Goal: Transaction & Acquisition: Purchase product/service

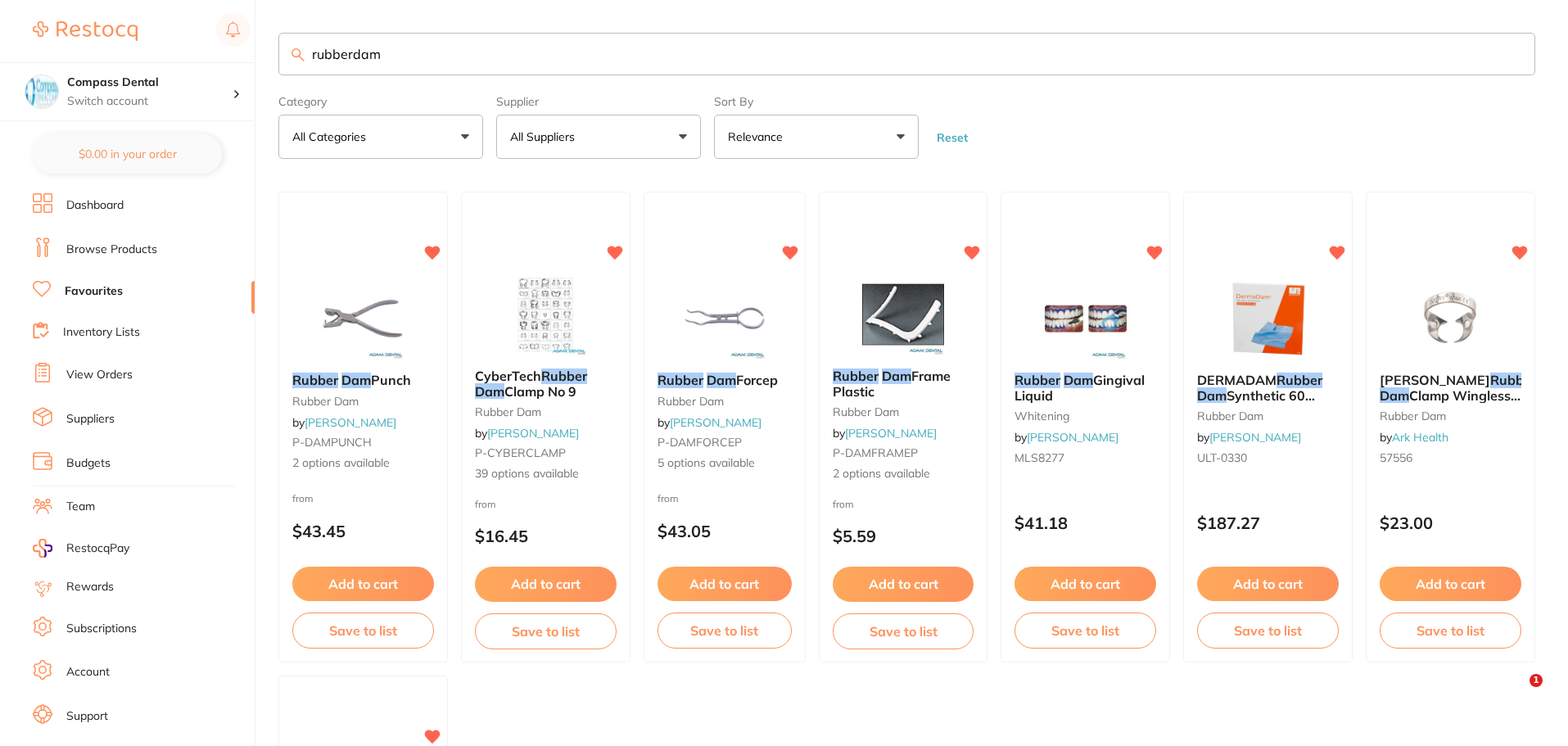
scroll to position [5, 0]
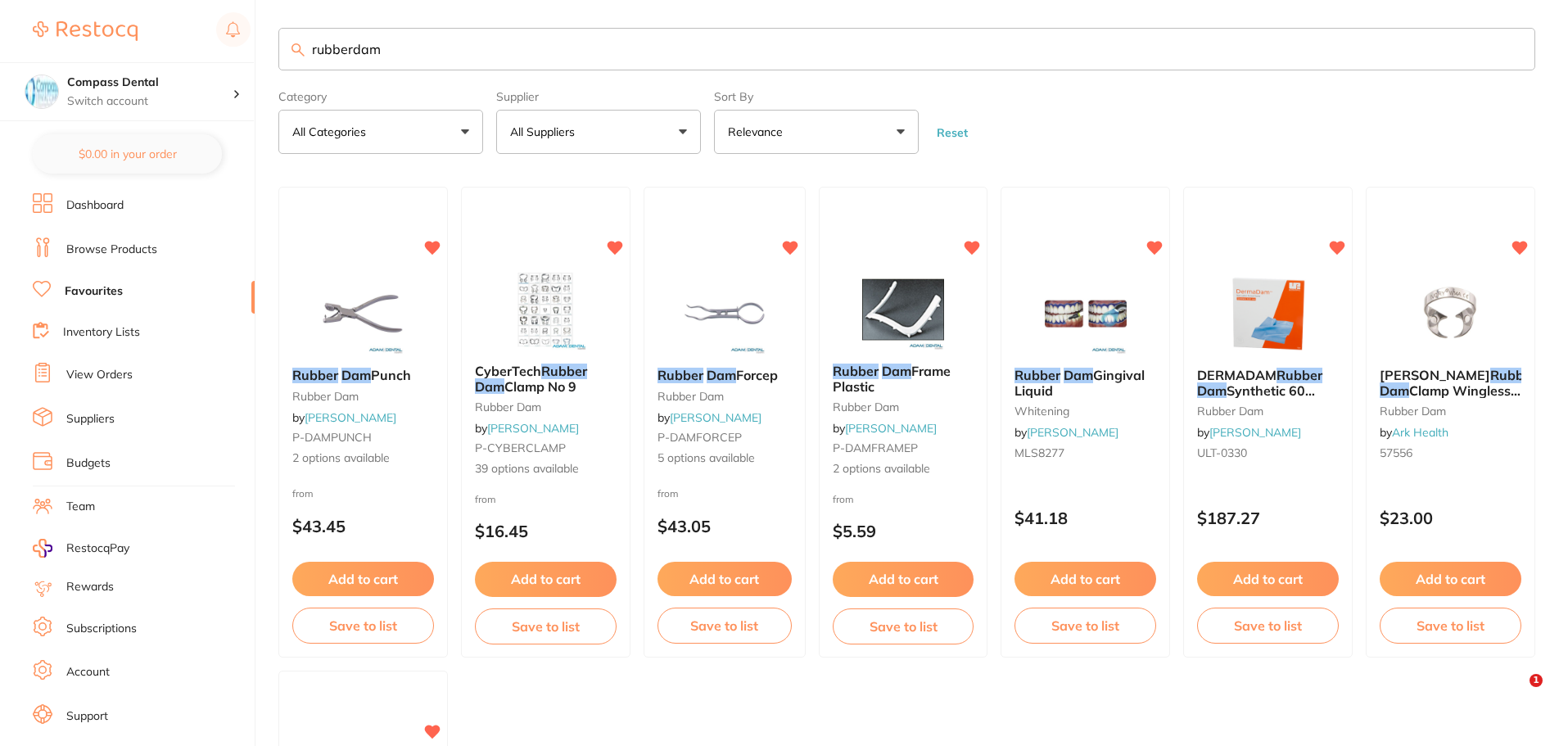
click at [289, 49] on input "rubberdam" at bounding box center [907, 49] width 1257 height 42
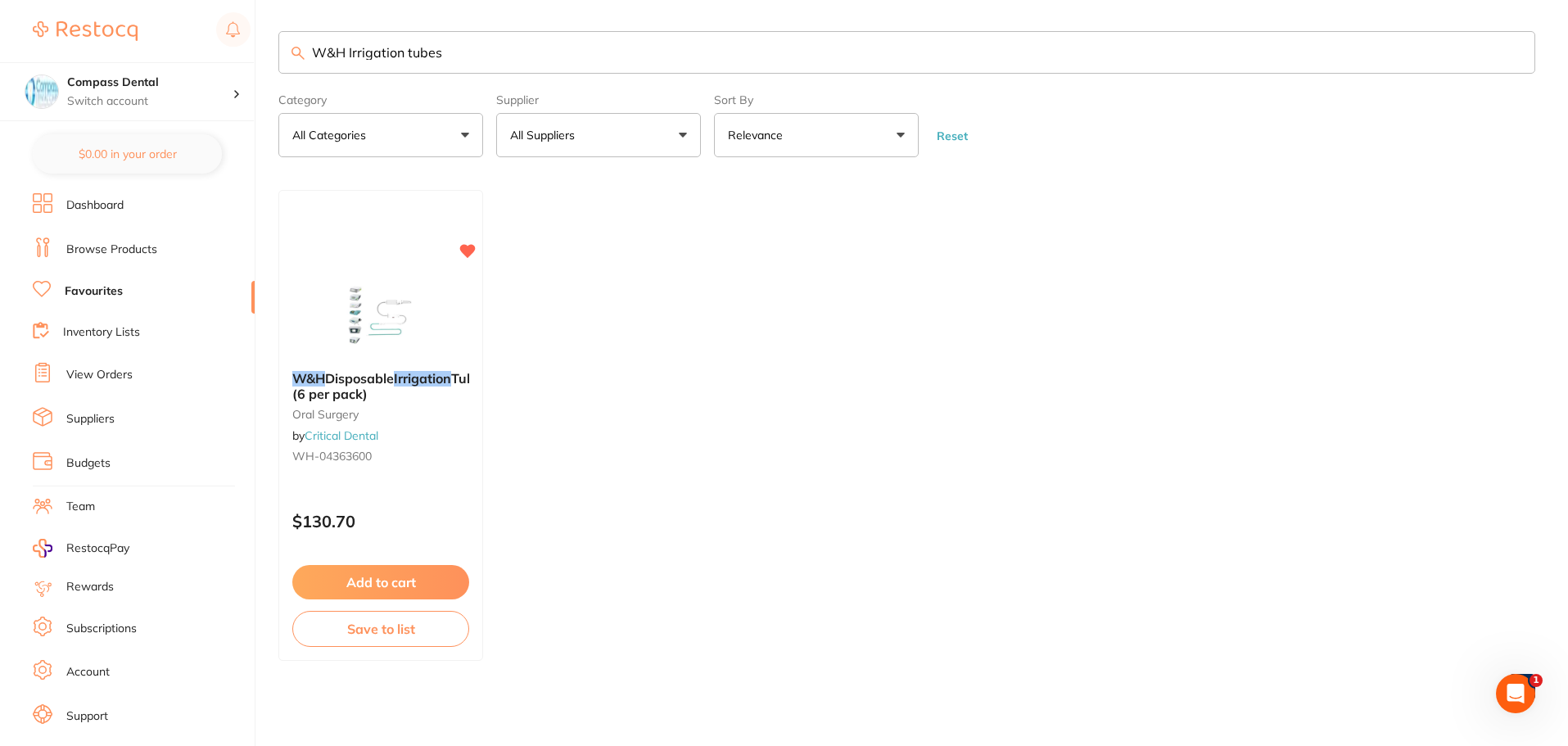
scroll to position [0, 0]
drag, startPoint x: 441, startPoint y: 60, endPoint x: 309, endPoint y: 57, distance: 132.0
click at [309, 58] on input "W&H Irrigation tubes" at bounding box center [907, 51] width 1257 height 42
paste input "3M Strips 1954 N"
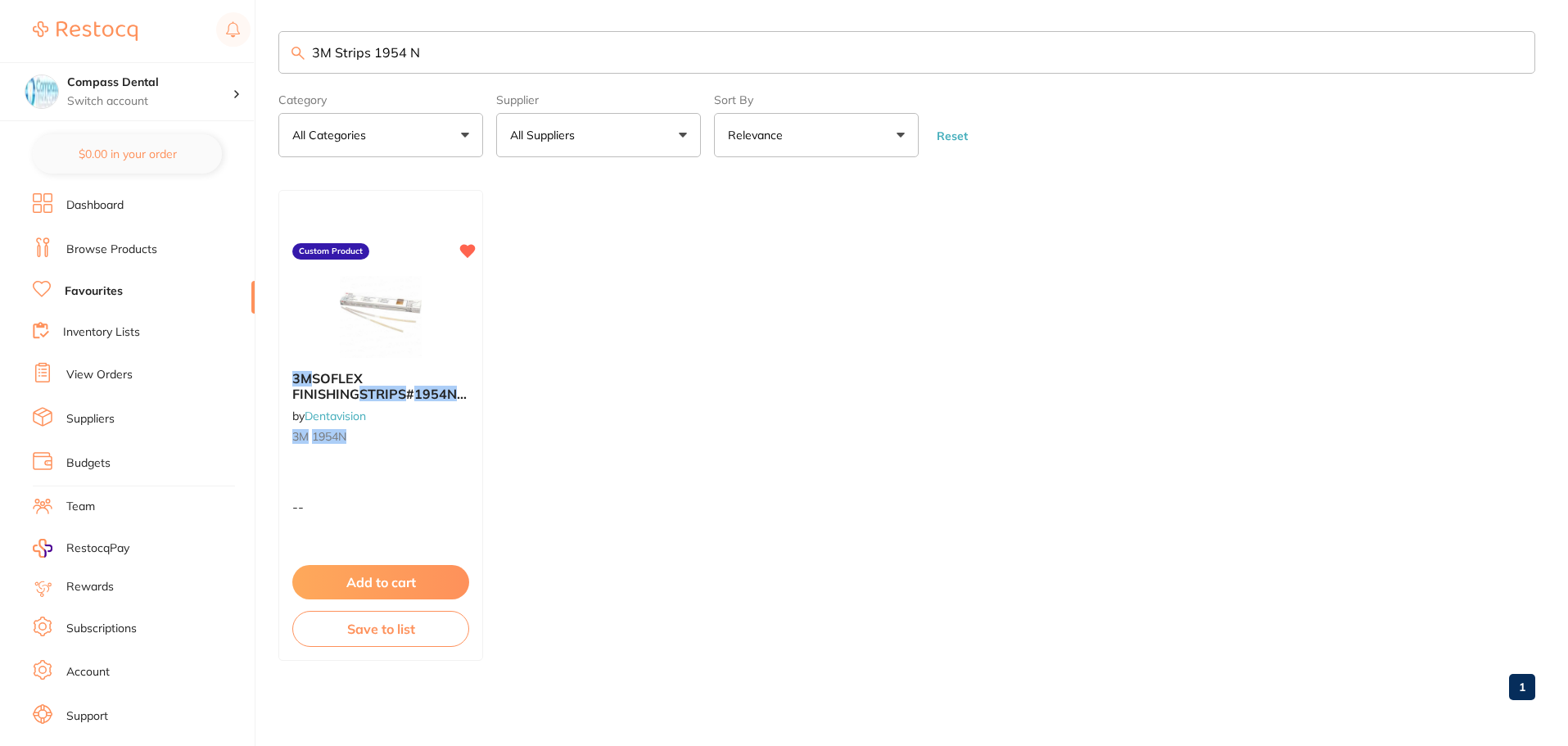
drag, startPoint x: 428, startPoint y: 54, endPoint x: 307, endPoint y: 43, distance: 121.5
click at [307, 43] on input "3M Strips 1954 N" at bounding box center [907, 51] width 1257 height 42
paste input "Curasept ADS 220"
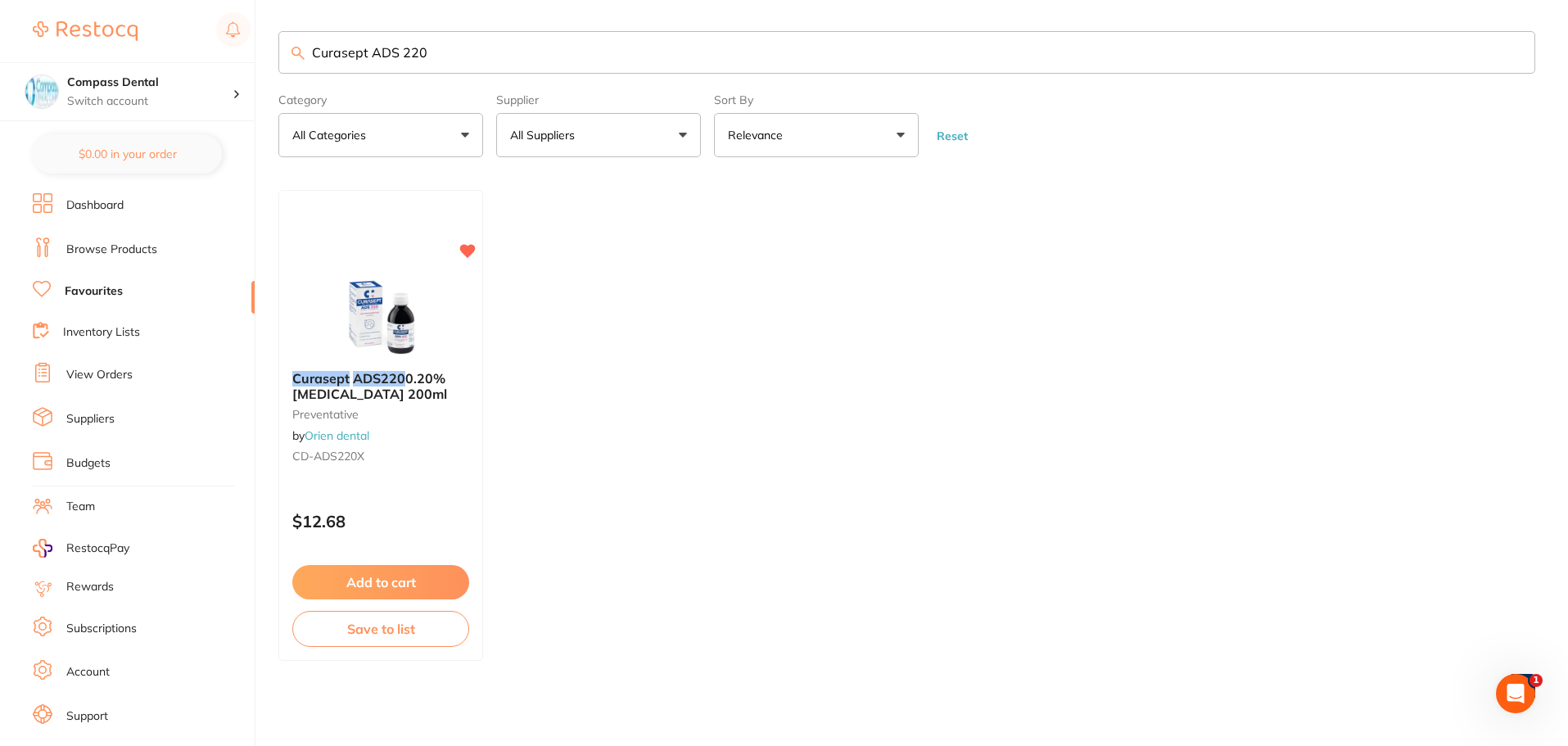
drag, startPoint x: 458, startPoint y: 54, endPoint x: 291, endPoint y: 53, distance: 167.0
click at [286, 56] on input "Curasept ADS 220" at bounding box center [907, 51] width 1257 height 42
paste input "rystal tips"
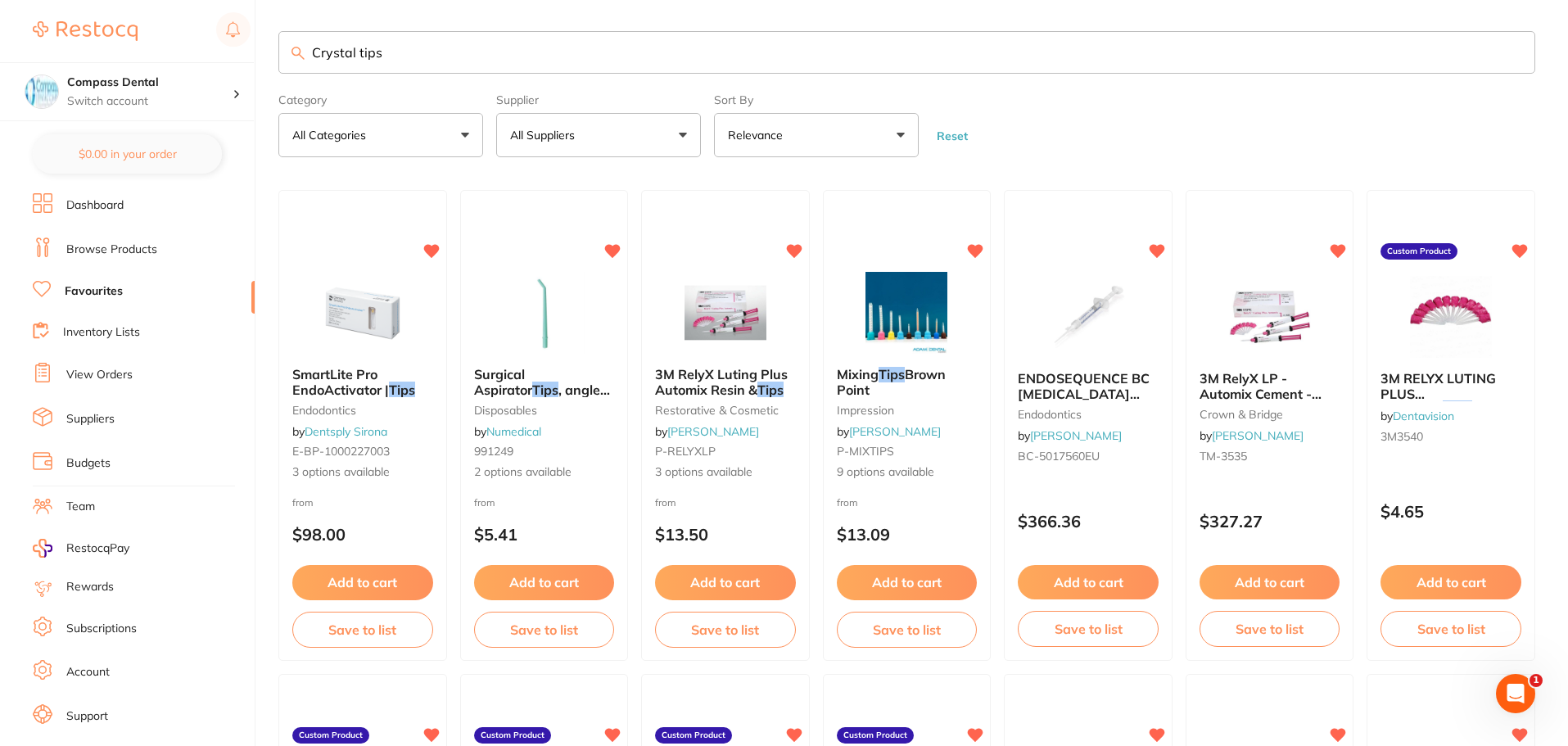
click at [404, 56] on input "Crystal tips" at bounding box center [907, 51] width 1257 height 42
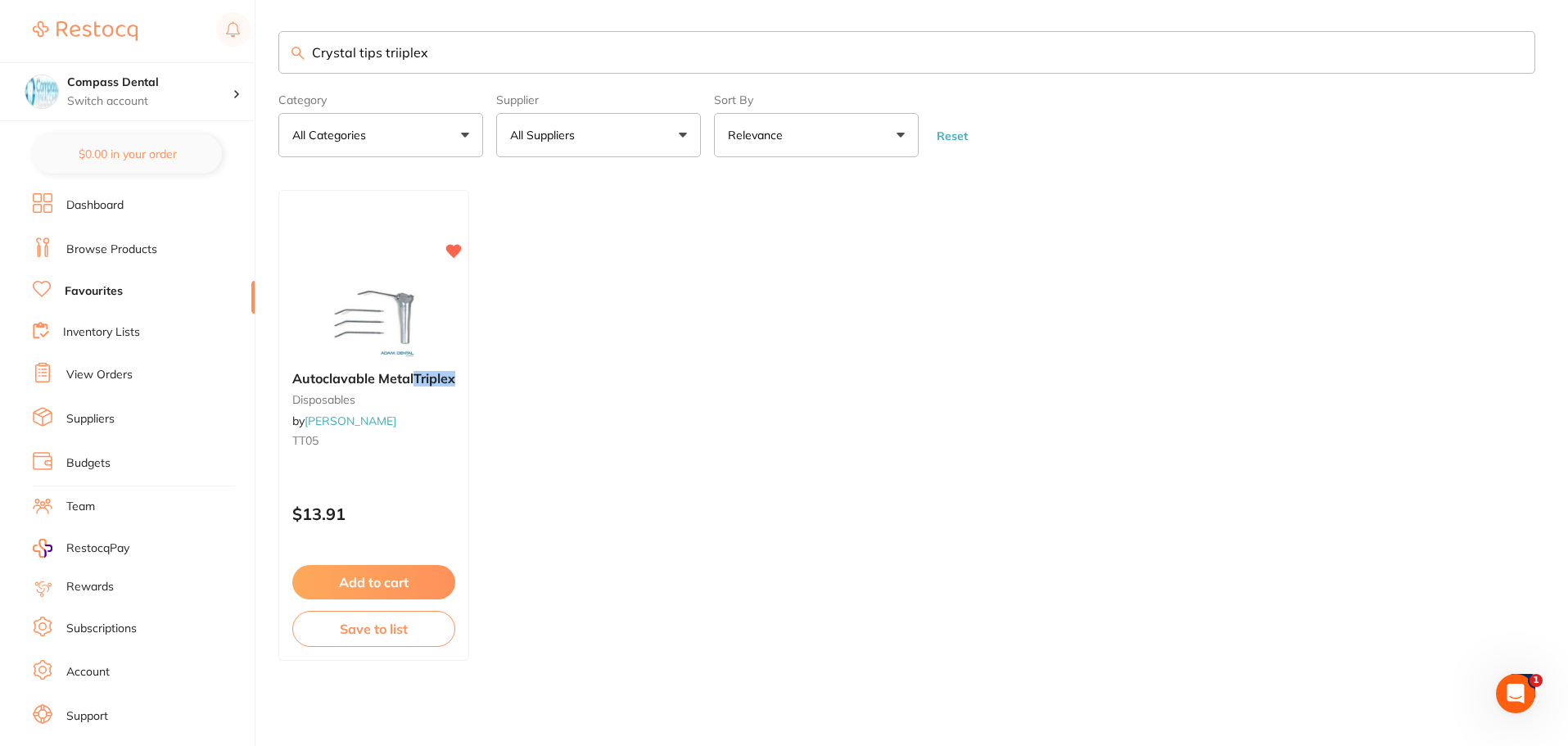
type input "Crystal tips triiplex"
click at [116, 249] on link "Browse Products" at bounding box center [112, 250] width 91 height 17
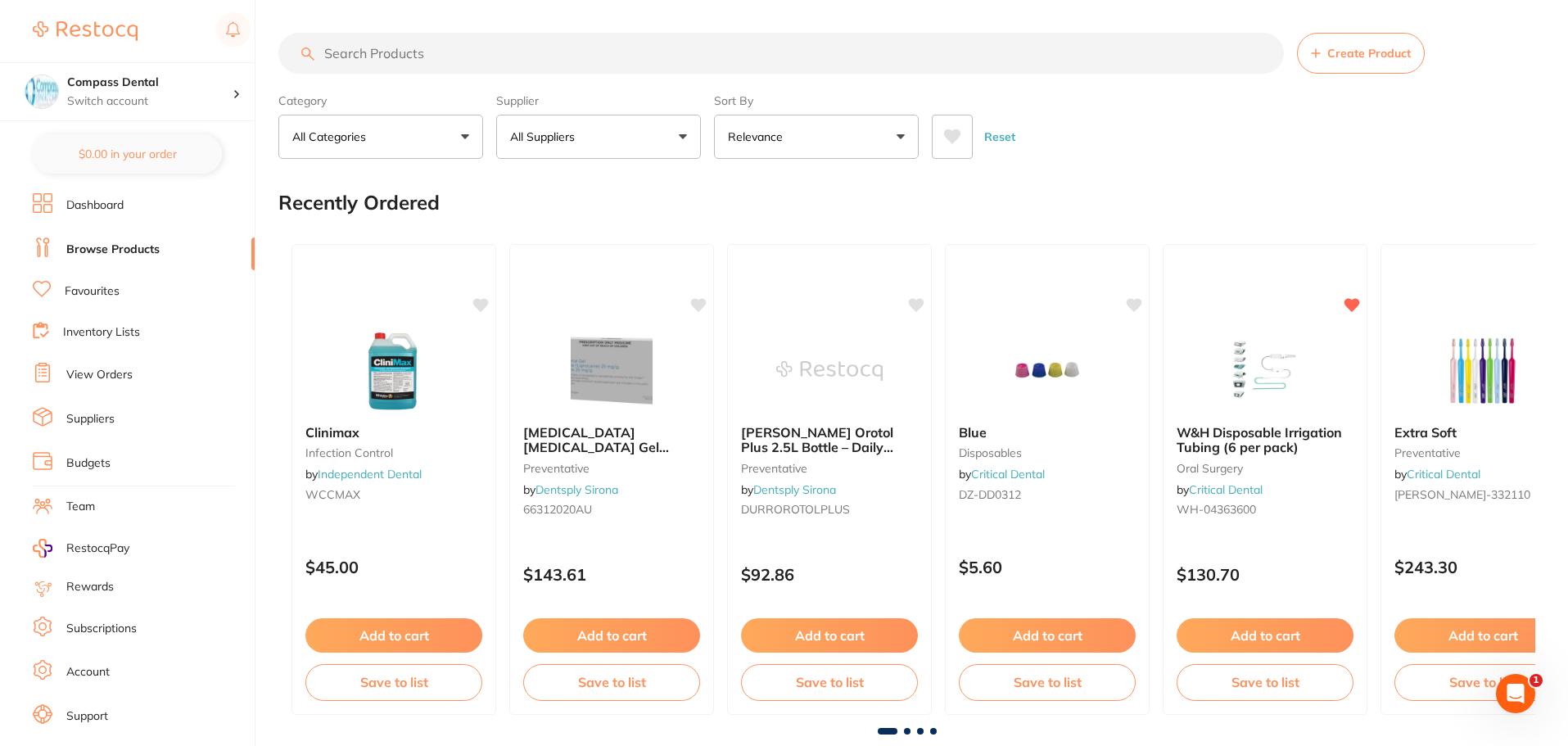
paste input "Crystal tips"
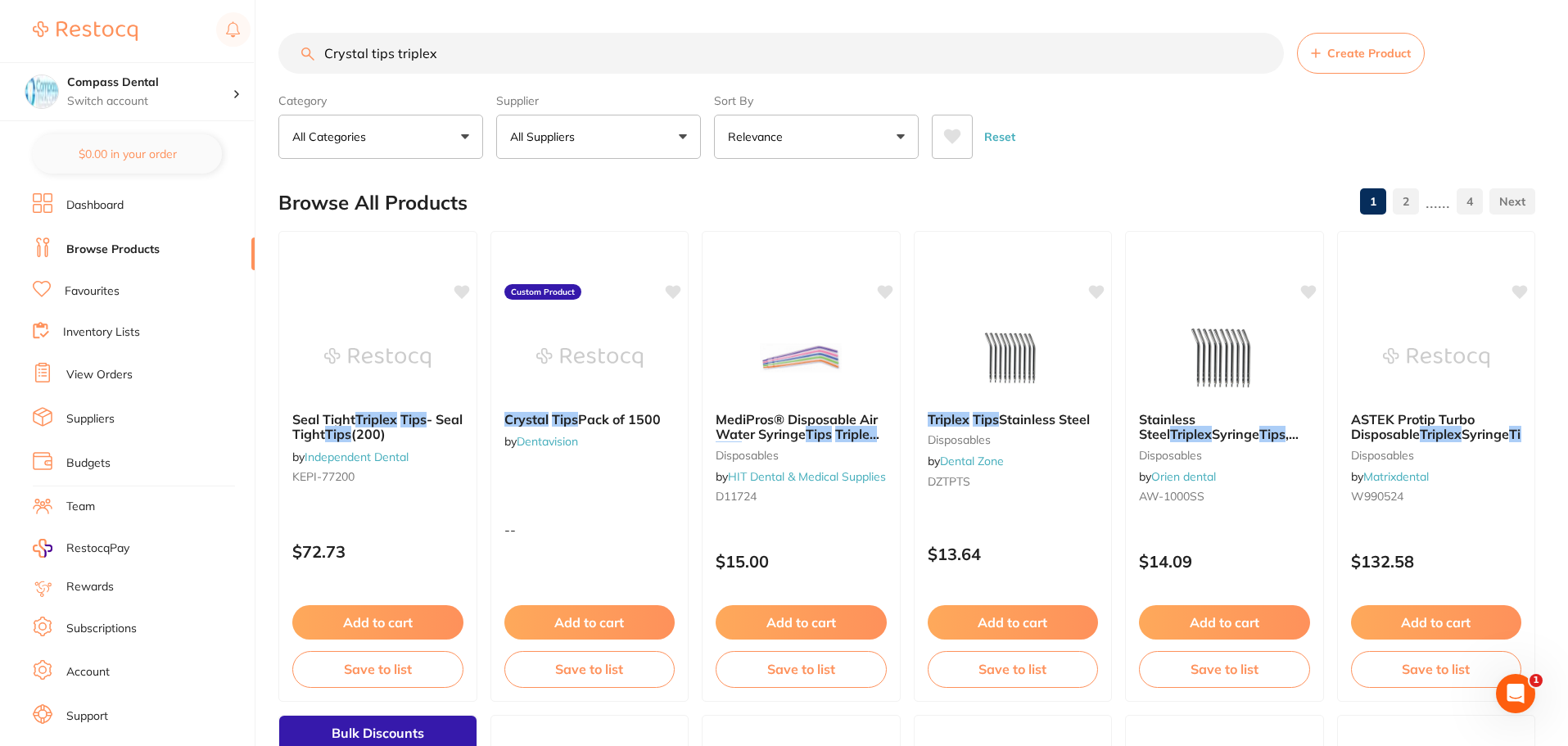
scroll to position [1, 0]
drag, startPoint x: 465, startPoint y: 53, endPoint x: 275, endPoint y: 73, distance: 191.0
click at [275, 73] on div "$99.00 Compass Dental Switch account Compass Dental $0.00 in your order Dashboa…" at bounding box center [784, 373] width 1568 height 746
paste input "Polysyn undyed braided"
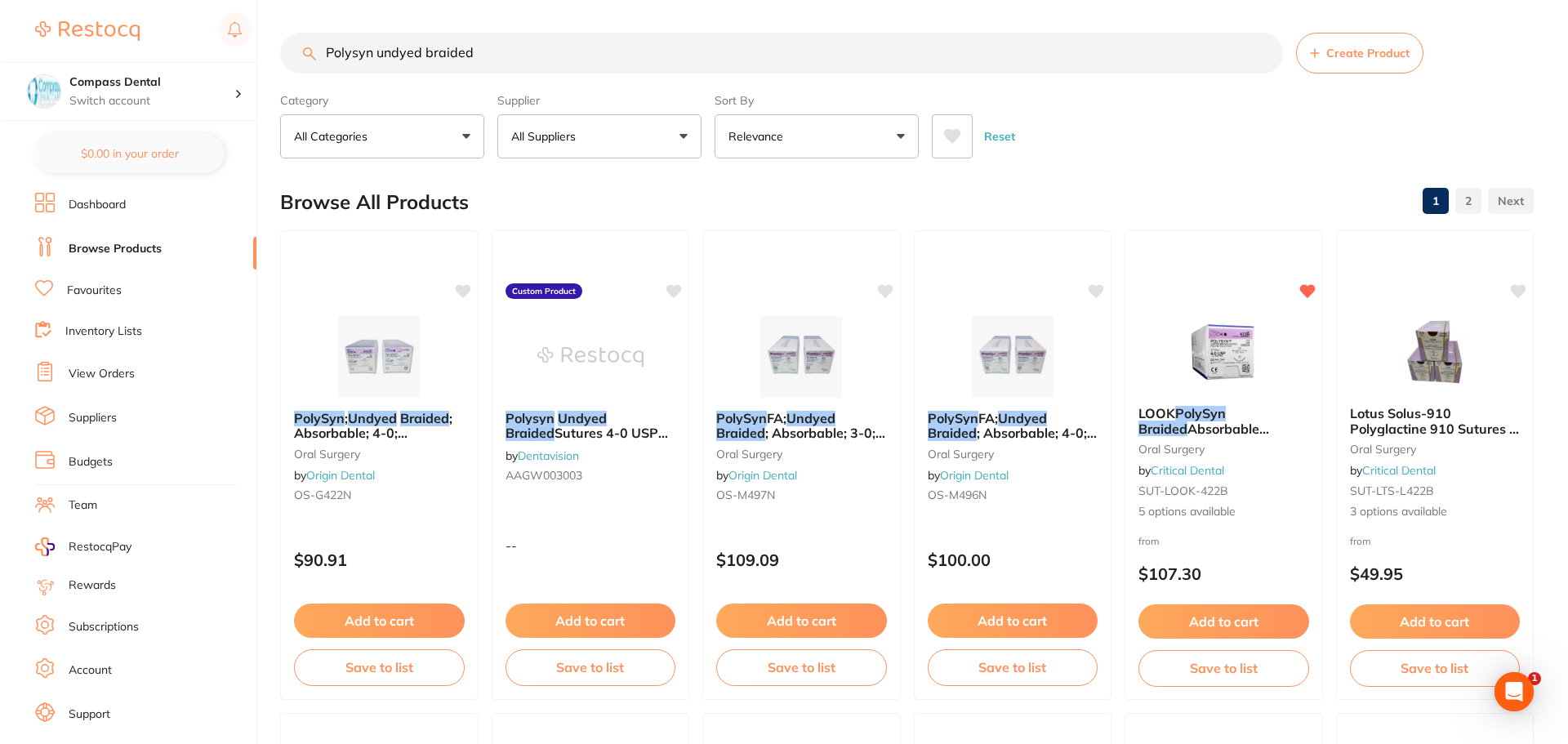
scroll to position [0, 0]
type input "Polysyn undyed braided"
click at [1194, 421] on span "Absorbable Sutures (12 per box)" at bounding box center [1201, 435] width 132 height 31
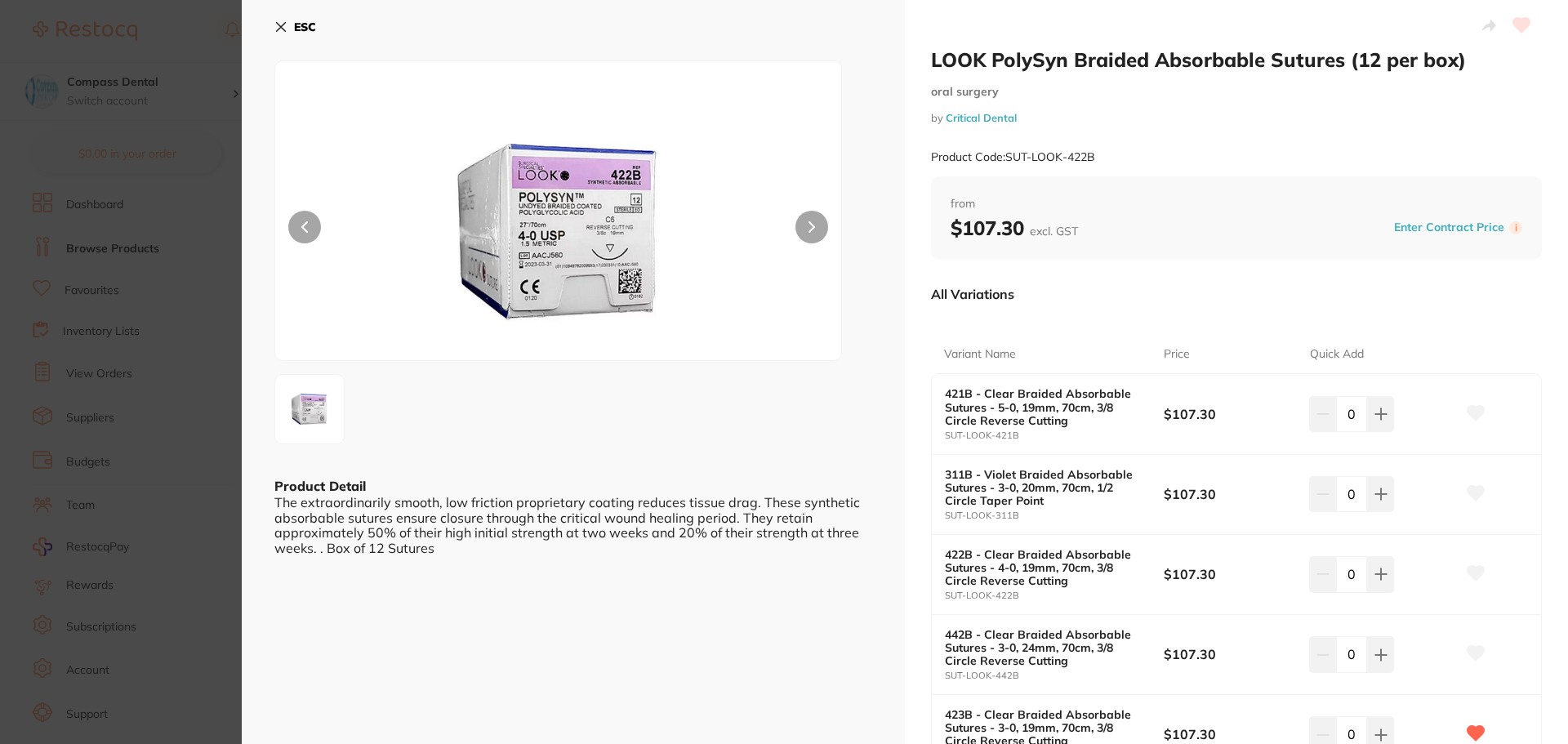
drag, startPoint x: 281, startPoint y: 25, endPoint x: 705, endPoint y: 102, distance: 430.9
click at [281, 26] on icon at bounding box center [281, 27] width 13 height 13
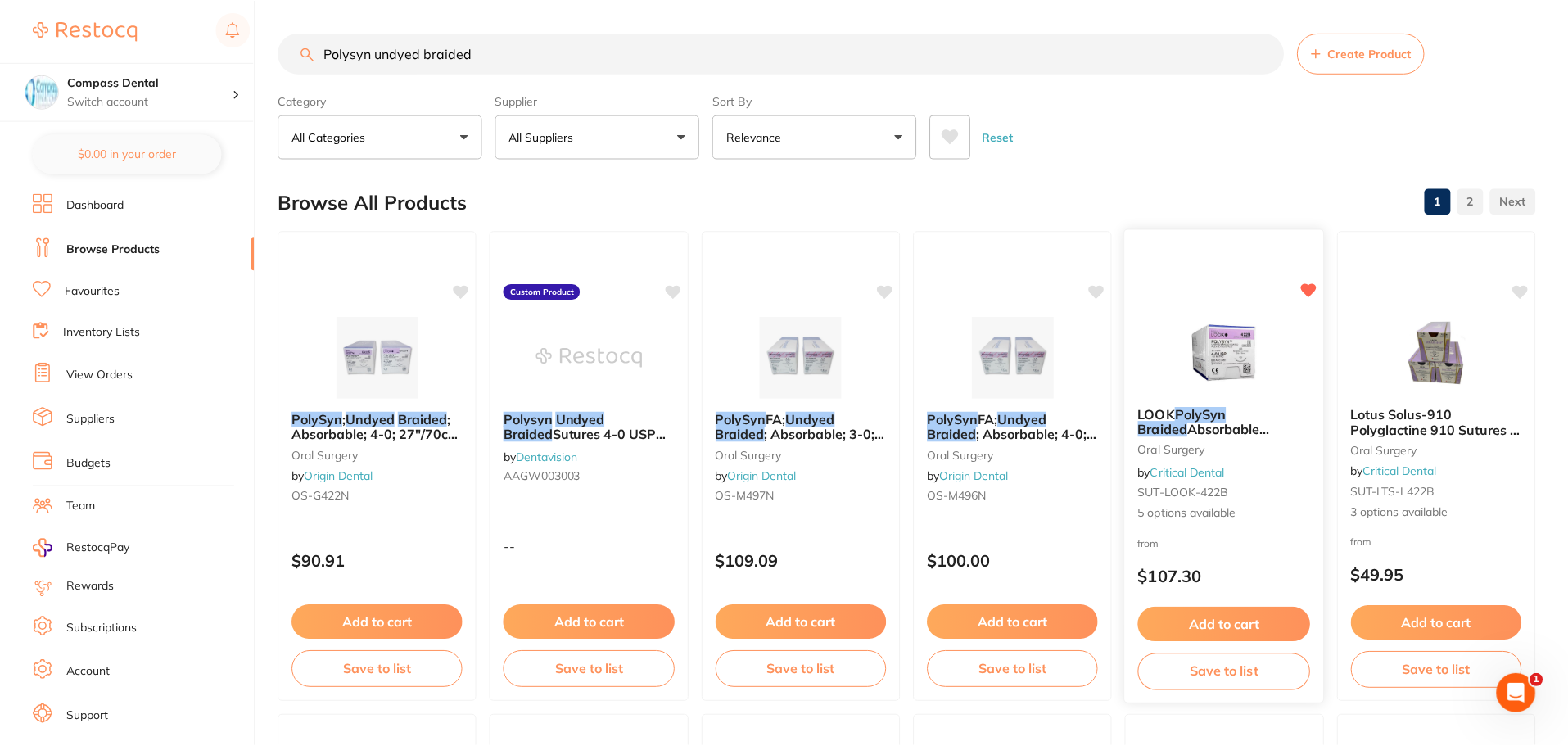
scroll to position [2, 0]
click at [1061, 114] on div "Reset" at bounding box center [1226, 128] width 590 height 57
drag, startPoint x: 521, startPoint y: 59, endPoint x: 140, endPoint y: 71, distance: 381.2
click at [140, 71] on div "$99.00 Compass Dental Switch account Compass Dental $0.00 in your order Dashboa…" at bounding box center [784, 371] width 1568 height 746
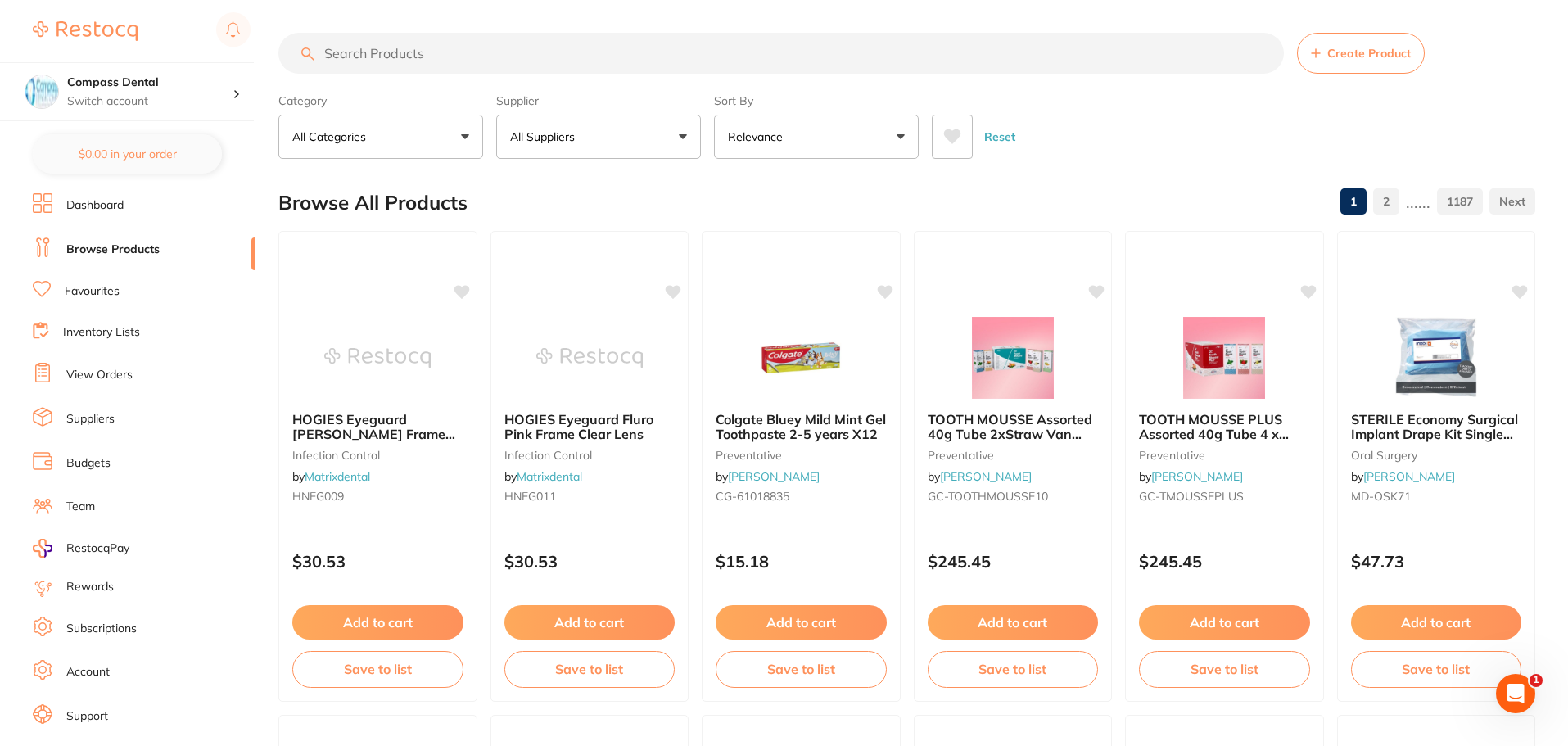
scroll to position [0, 0]
click at [94, 377] on link "View Orders" at bounding box center [100, 375] width 66 height 17
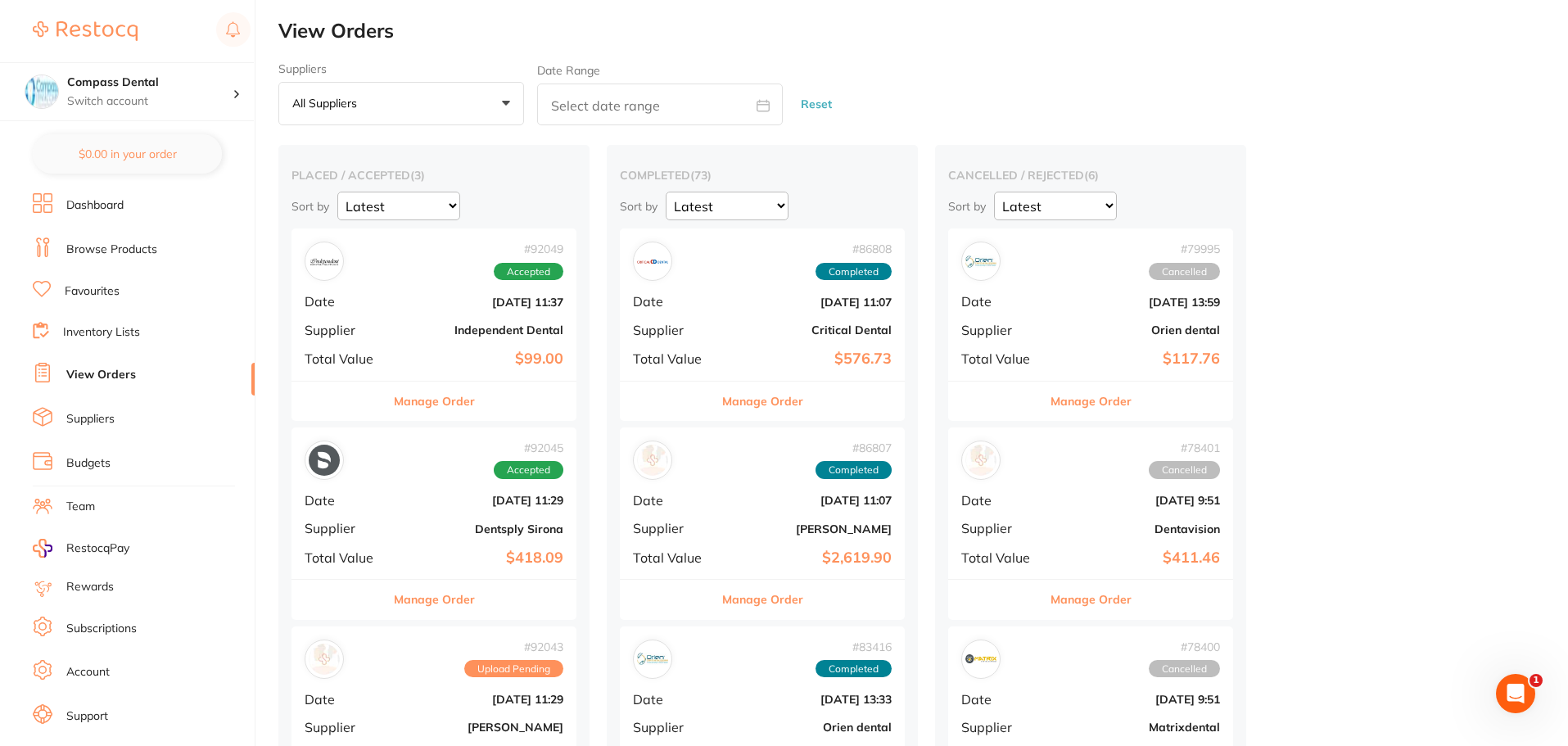
click at [440, 290] on div "# 92049 Accepted Date Sept 1 2025, 11:37 Supplier Independent Dental Total Valu…" at bounding box center [433, 304] width 285 height 152
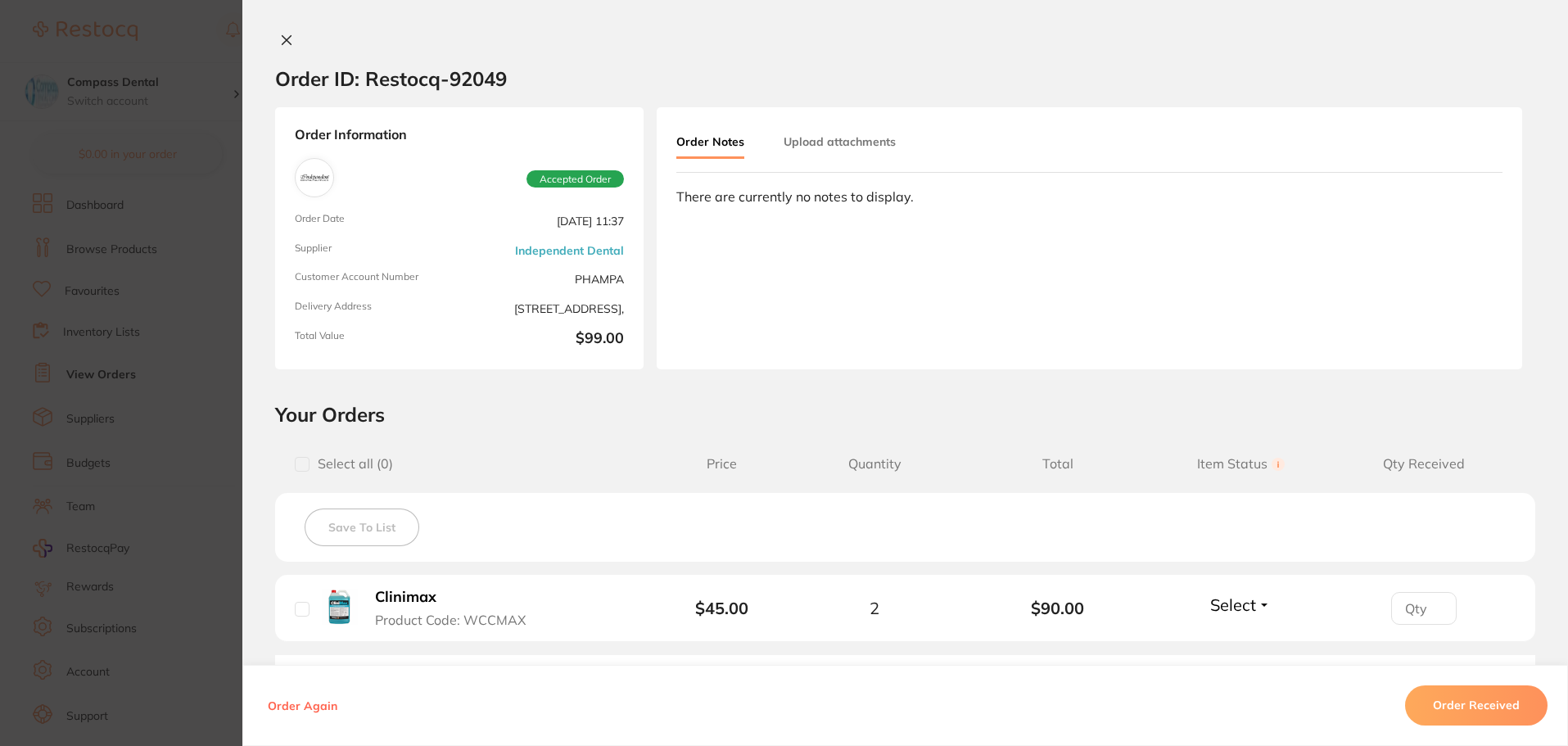
click at [282, 38] on icon at bounding box center [286, 40] width 9 height 9
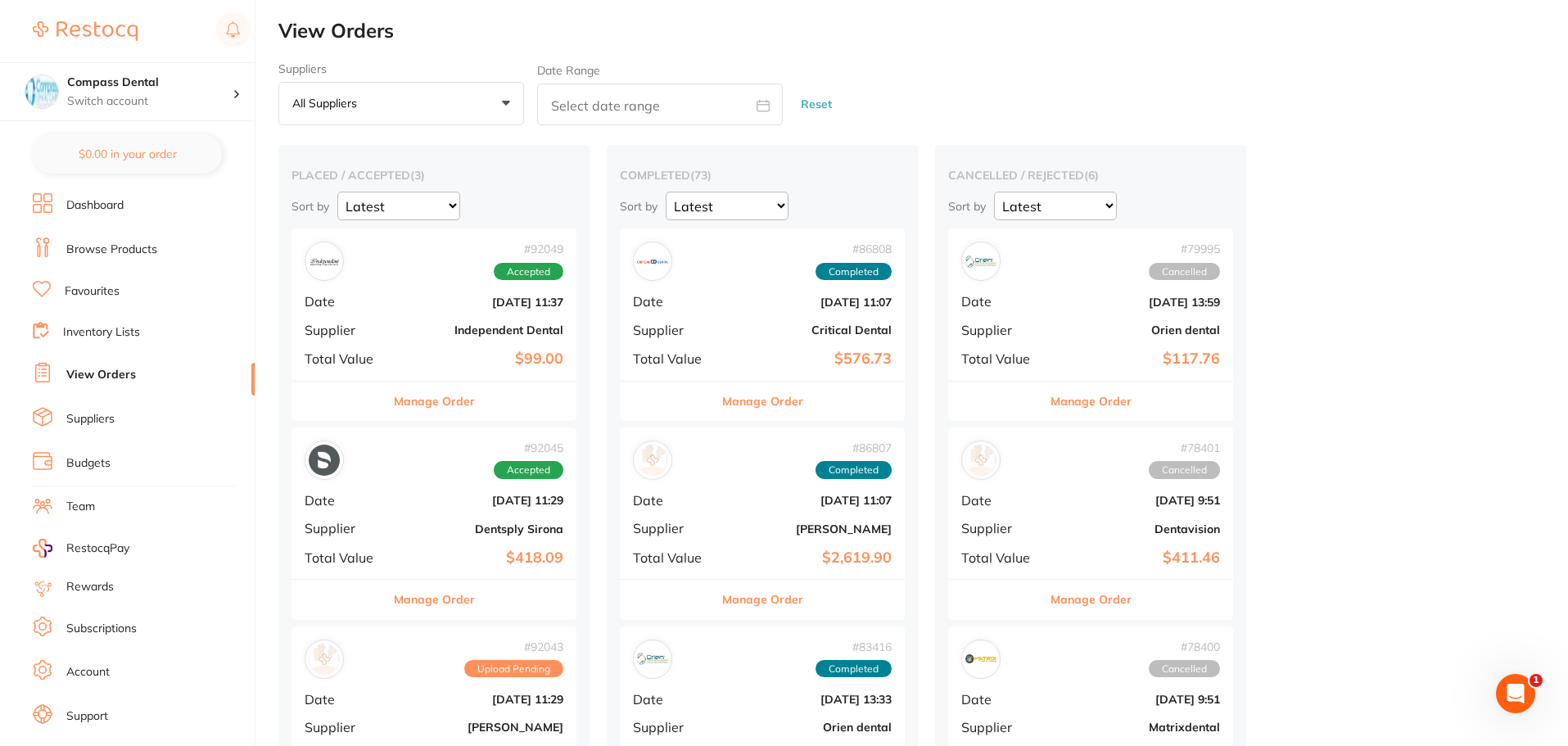
click at [450, 480] on div "# 92045 Accepted Date Sept 1 2025, 11:29 Supplier Dentsply Sirona Total Value $…" at bounding box center [433, 503] width 285 height 152
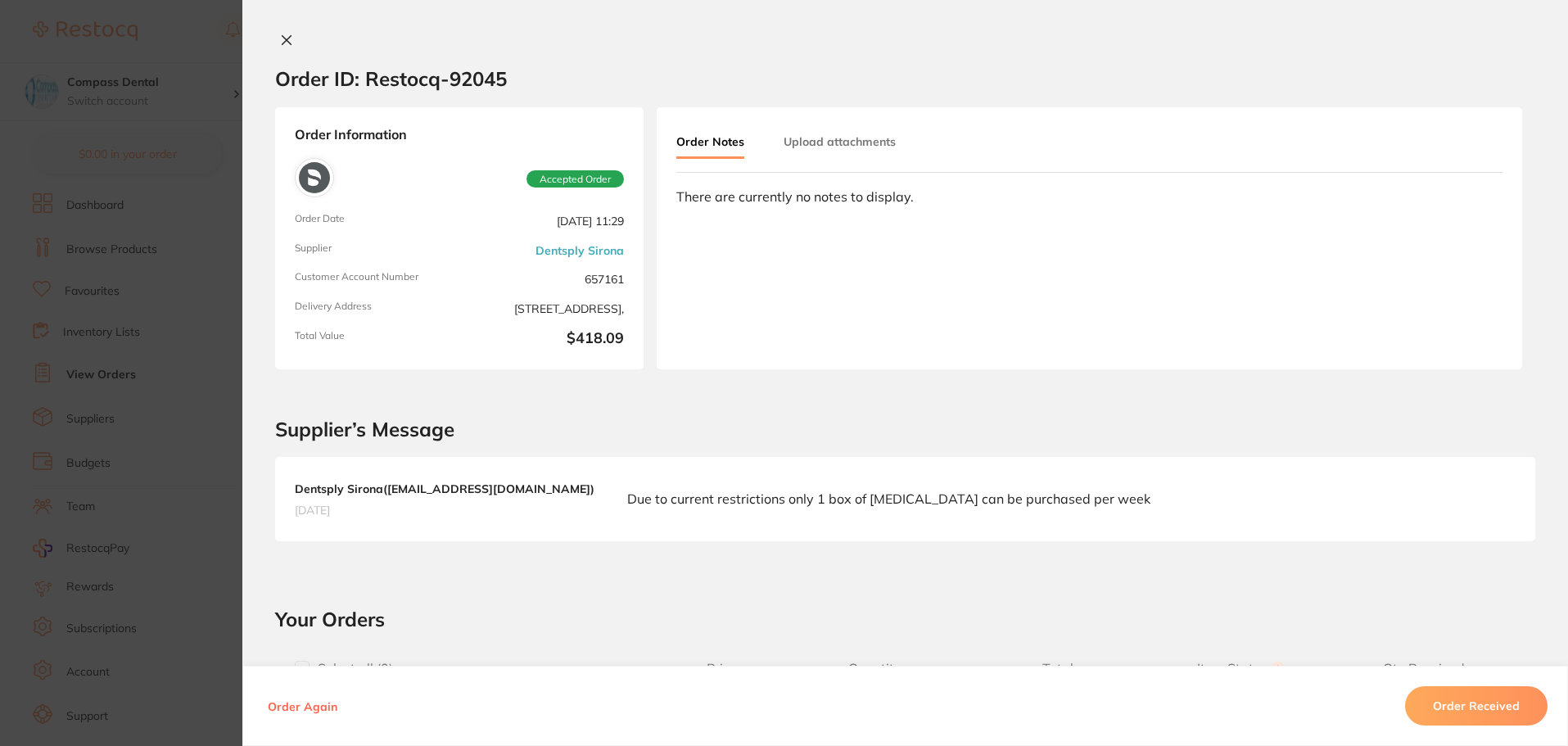
click at [287, 36] on icon at bounding box center [286, 40] width 9 height 9
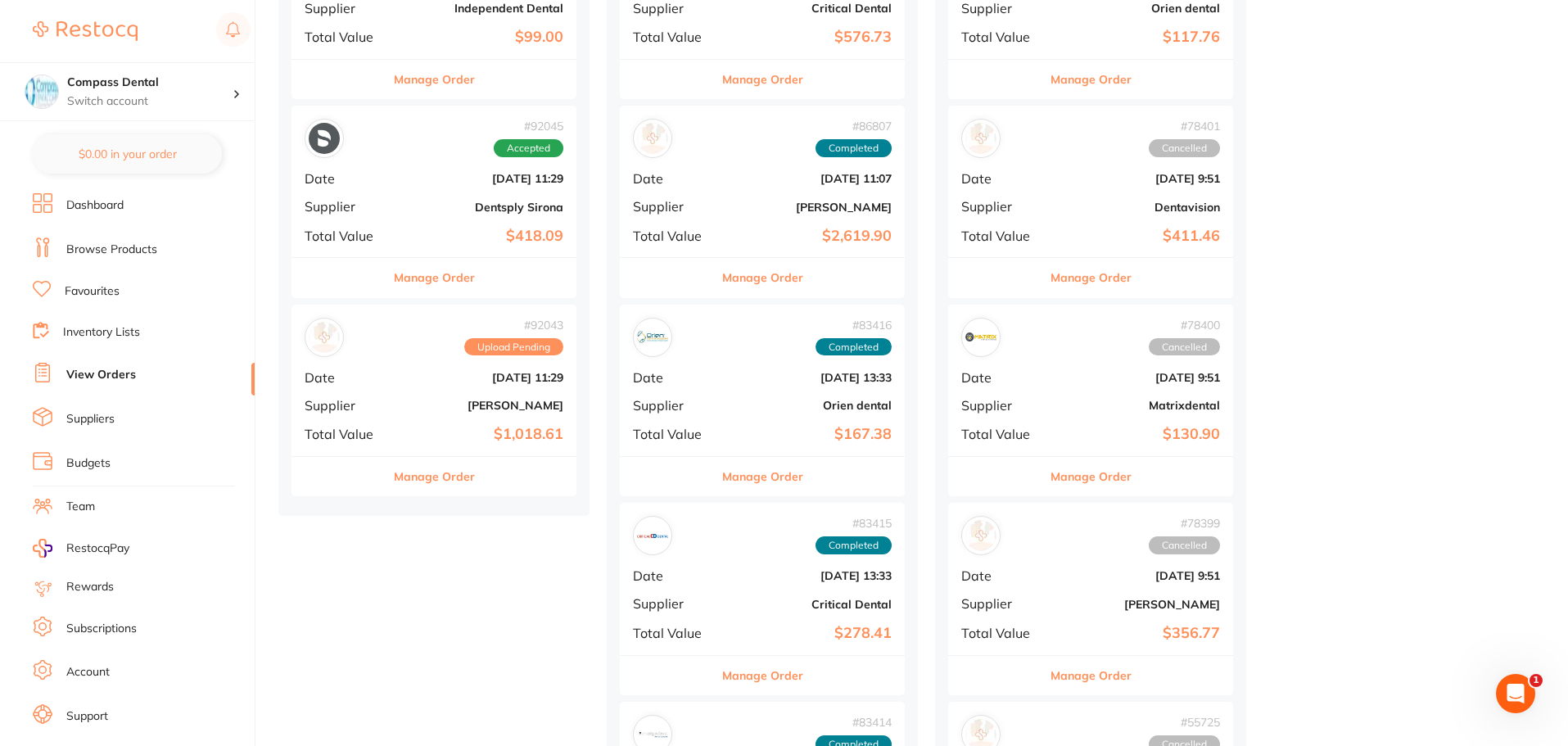
scroll to position [328, 0]
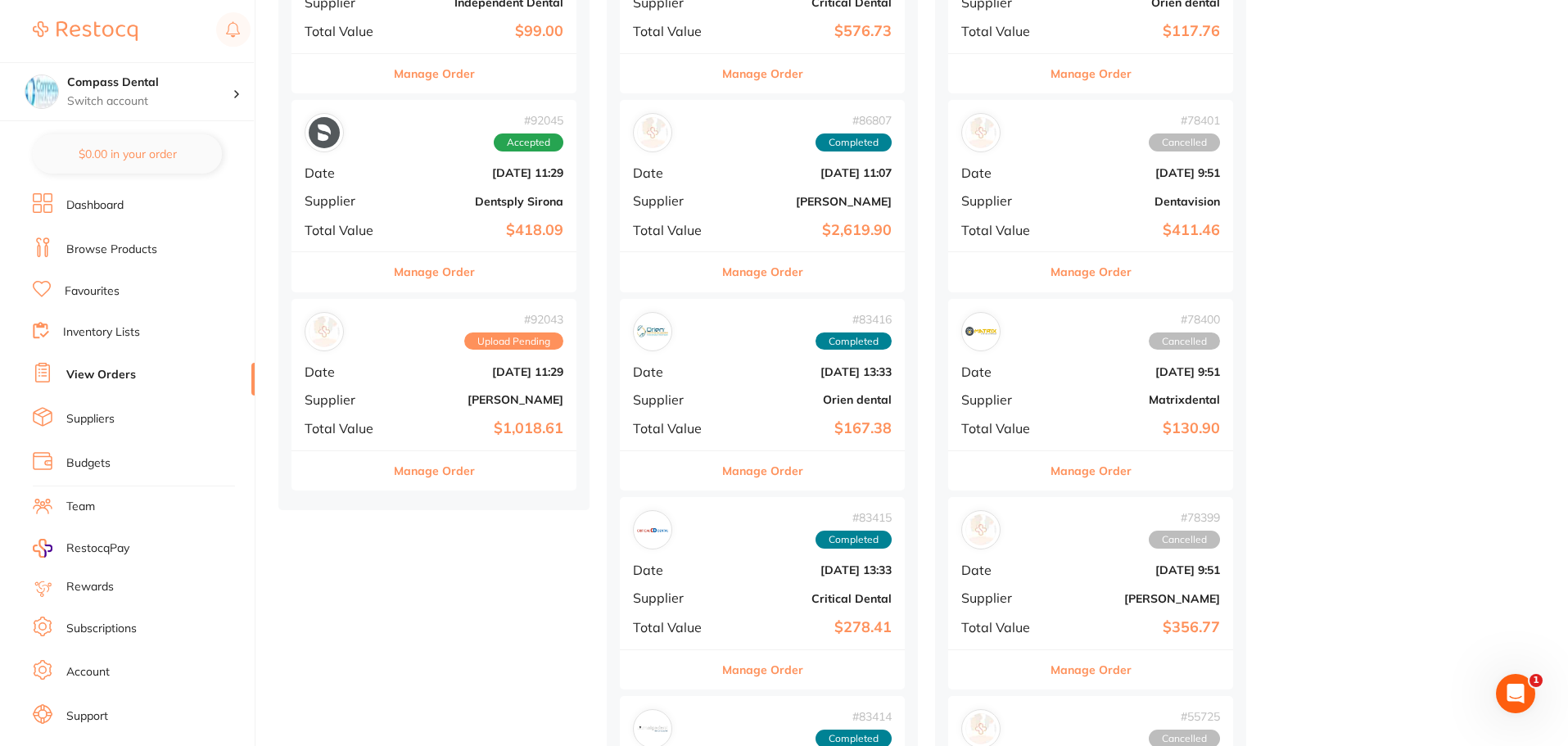
click at [425, 377] on b "[DATE] 11:29" at bounding box center [481, 372] width 163 height 13
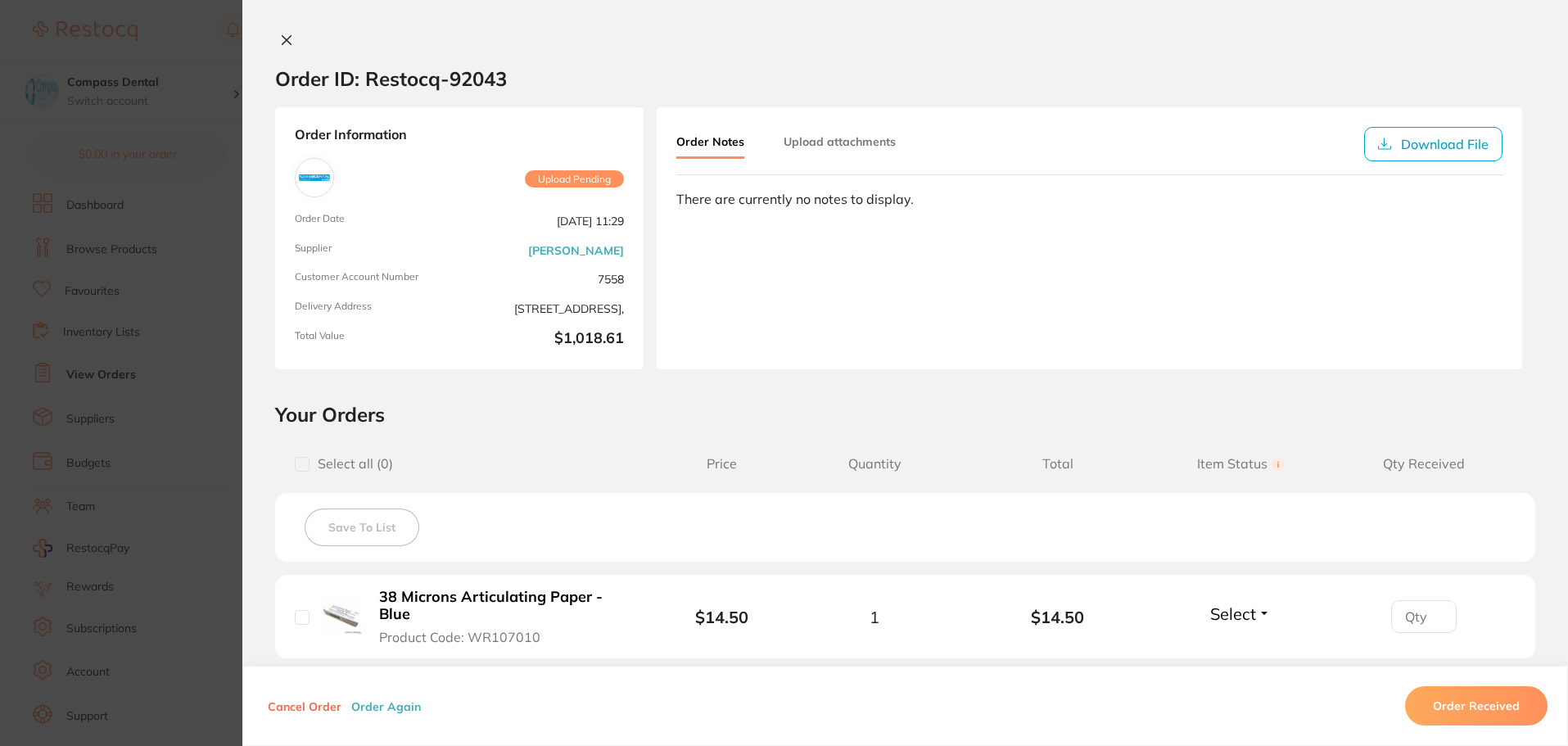
click at [556, 173] on span "Upload Pending" at bounding box center [574, 179] width 99 height 18
click at [852, 149] on button "Upload attachments" at bounding box center [839, 142] width 112 height 30
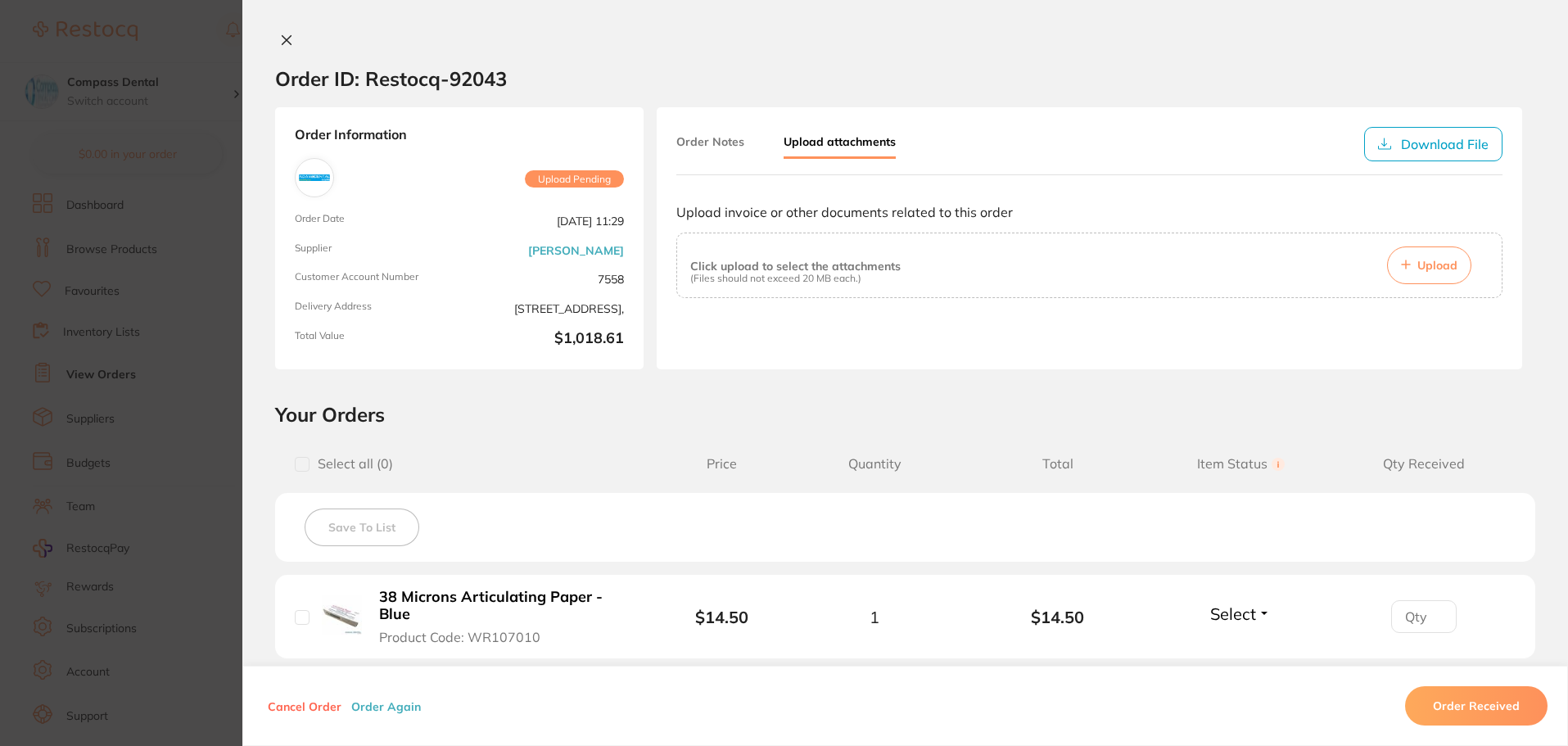
click at [699, 153] on button "Order Notes" at bounding box center [710, 142] width 68 height 30
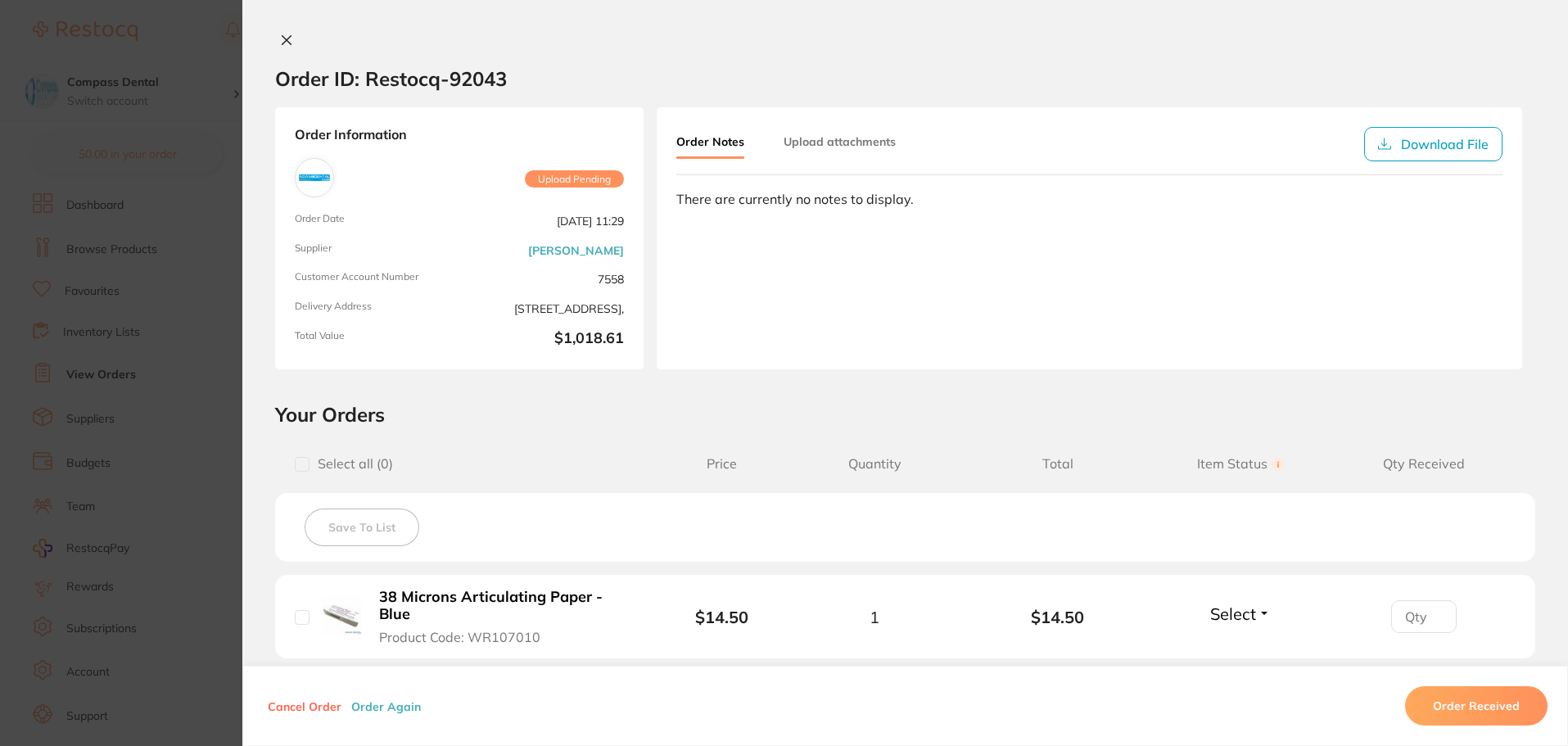
click at [282, 41] on icon at bounding box center [286, 40] width 9 height 9
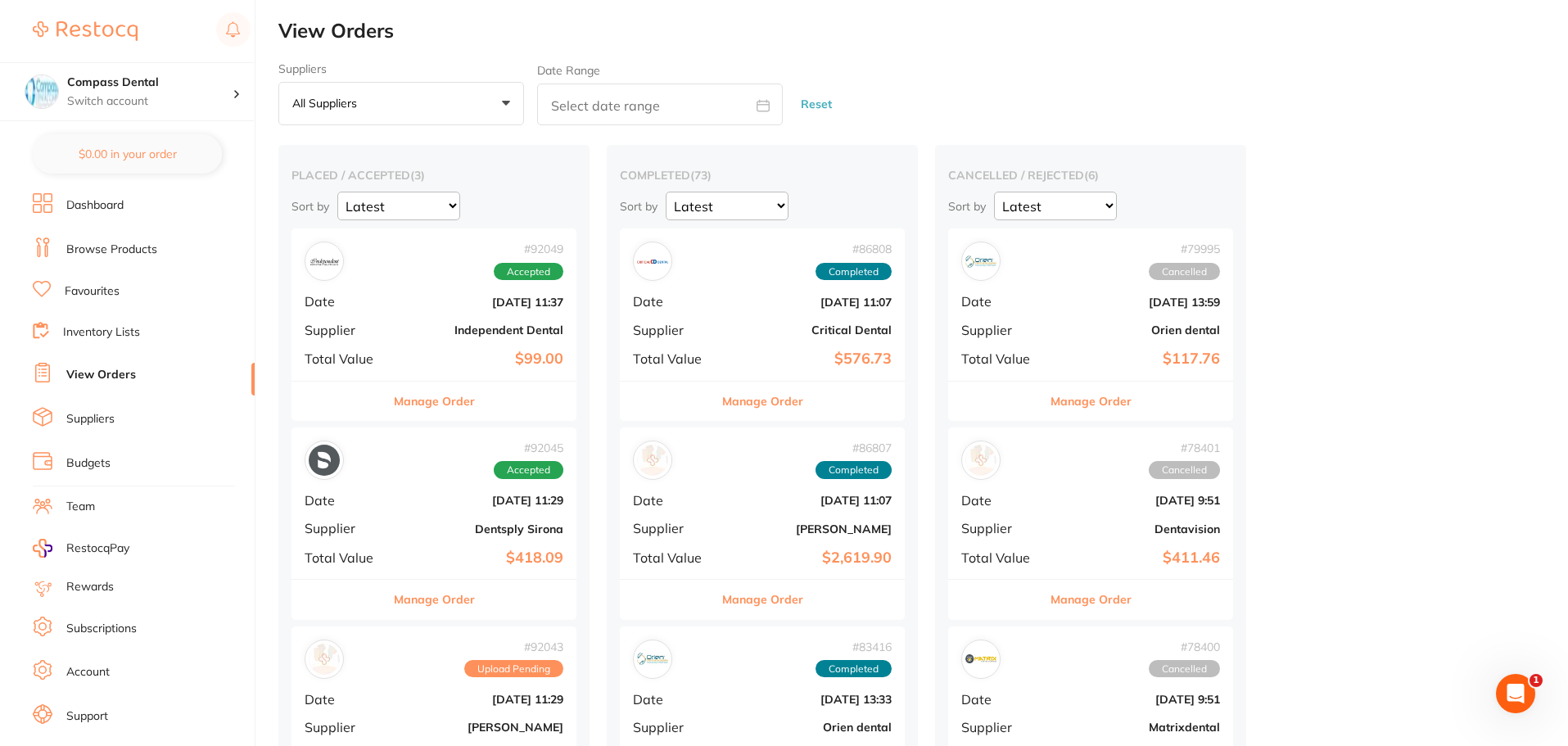
click at [119, 251] on link "Browse Products" at bounding box center [112, 250] width 91 height 17
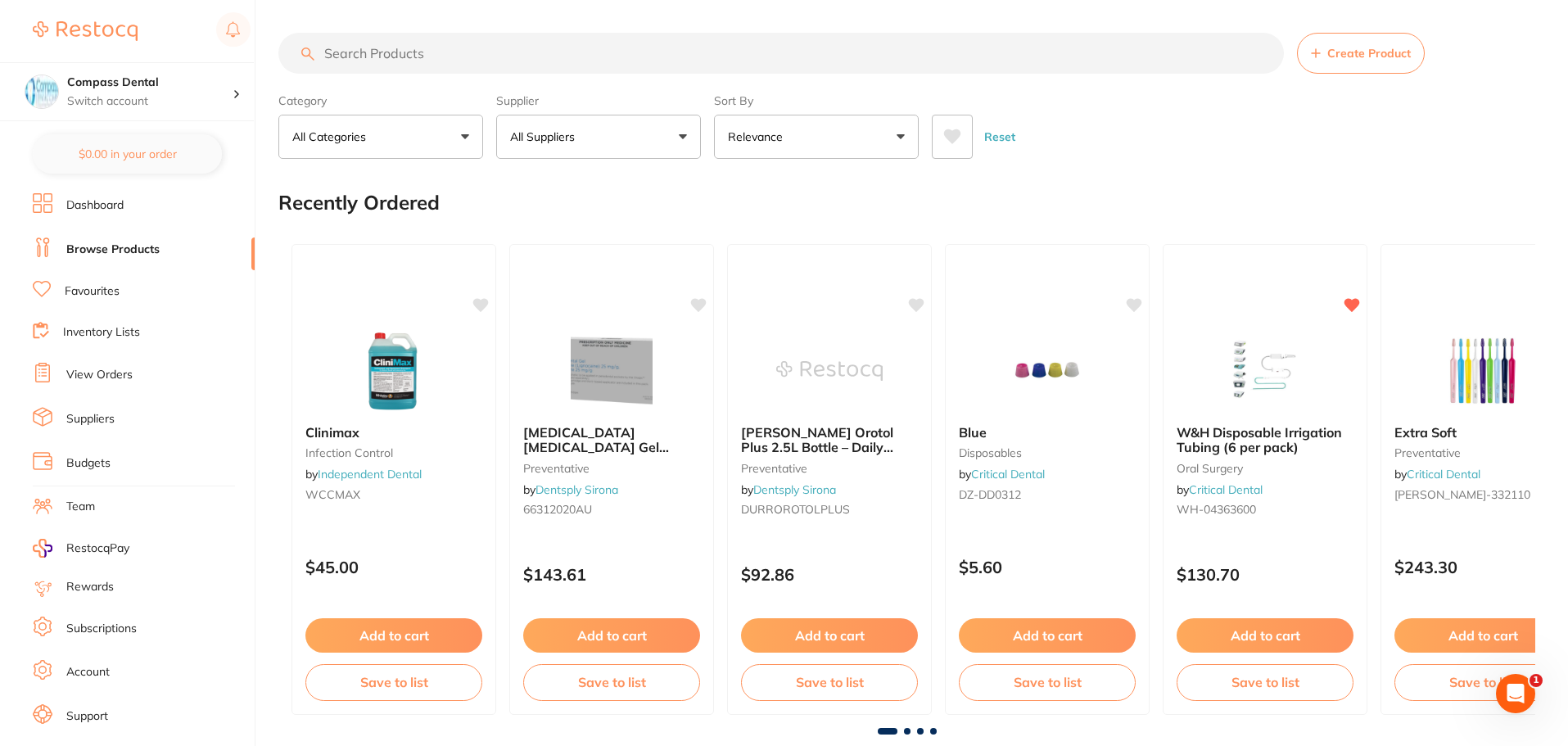
drag, startPoint x: 476, startPoint y: 56, endPoint x: 913, endPoint y: 197, distance: 459.2
click at [918, 197] on div "Recently Ordered" at bounding box center [907, 202] width 1257 height 55
paste input "Polysyn undyed braided"
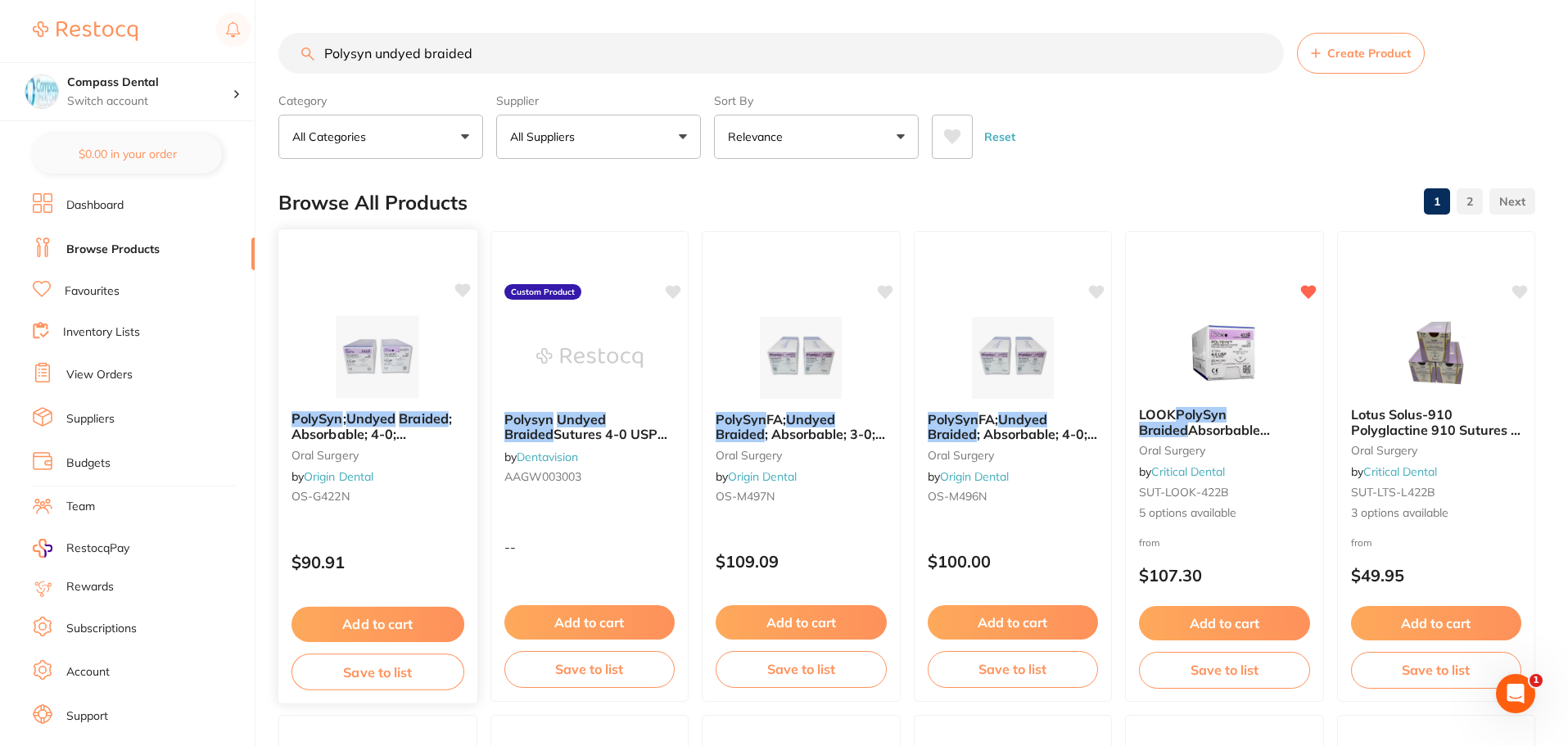
type input "Polysyn undyed braided"
click at [403, 362] on img at bounding box center [377, 357] width 107 height 83
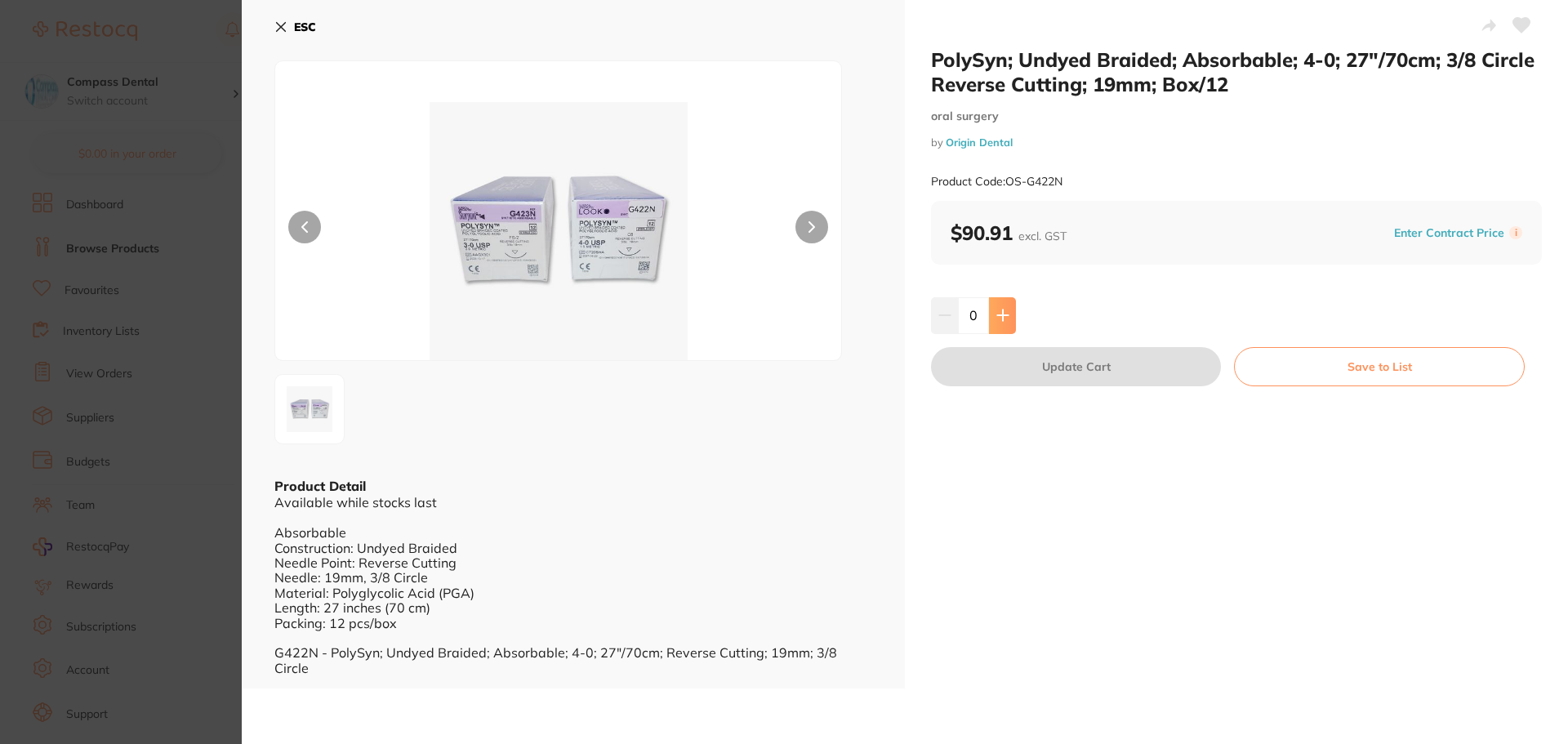
click at [993, 326] on button at bounding box center [1002, 314] width 27 height 36
type input "1"
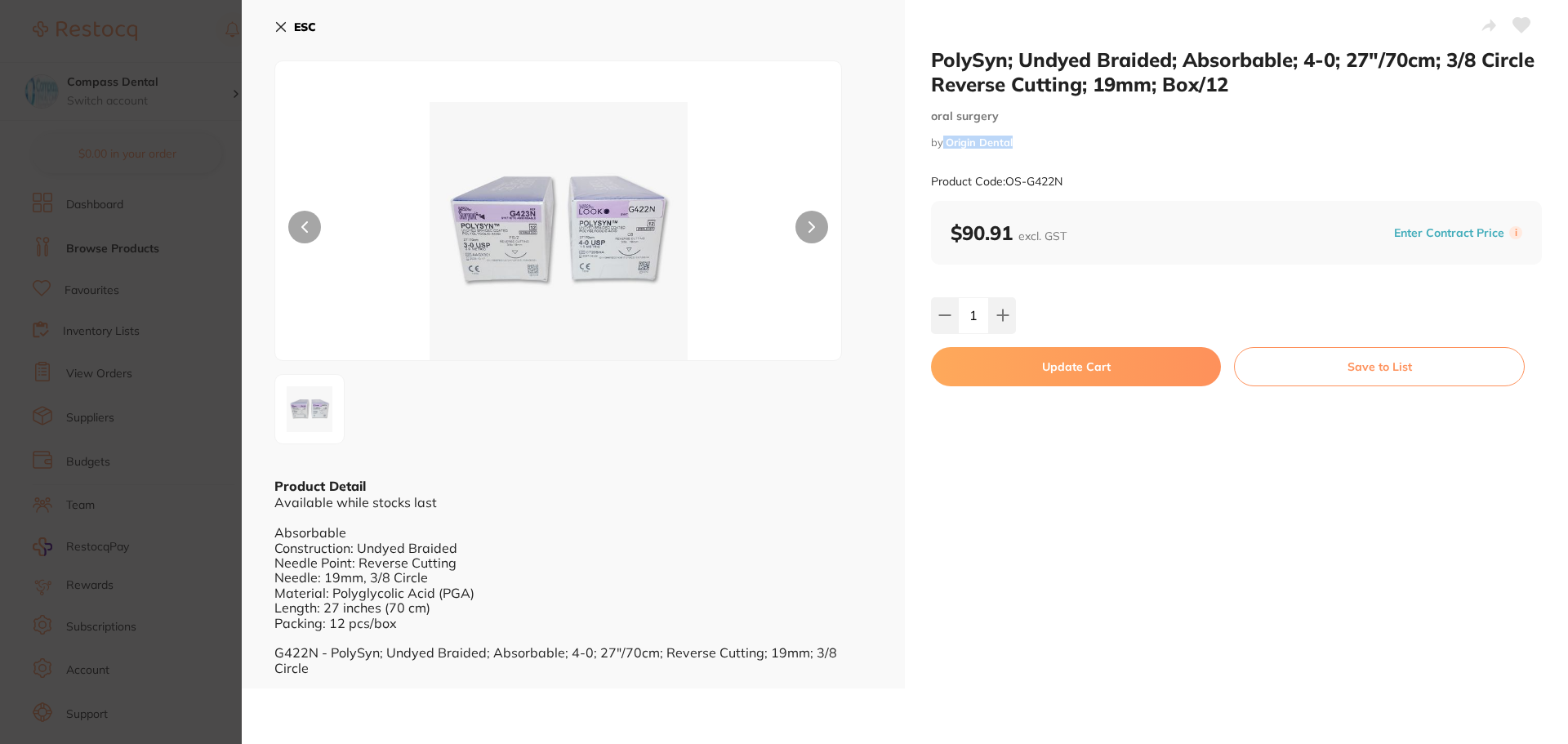
drag, startPoint x: 1013, startPoint y: 141, endPoint x: 941, endPoint y: 142, distance: 72.0
click at [941, 142] on small "by Origin Dental" at bounding box center [1236, 142] width 611 height 12
click at [1112, 155] on div "PolySyn; Undyed Braided; Absorbable; 4-0; 27"/70cm; 3/8 Circle Reverse Cutting;…" at bounding box center [1236, 124] width 611 height 154
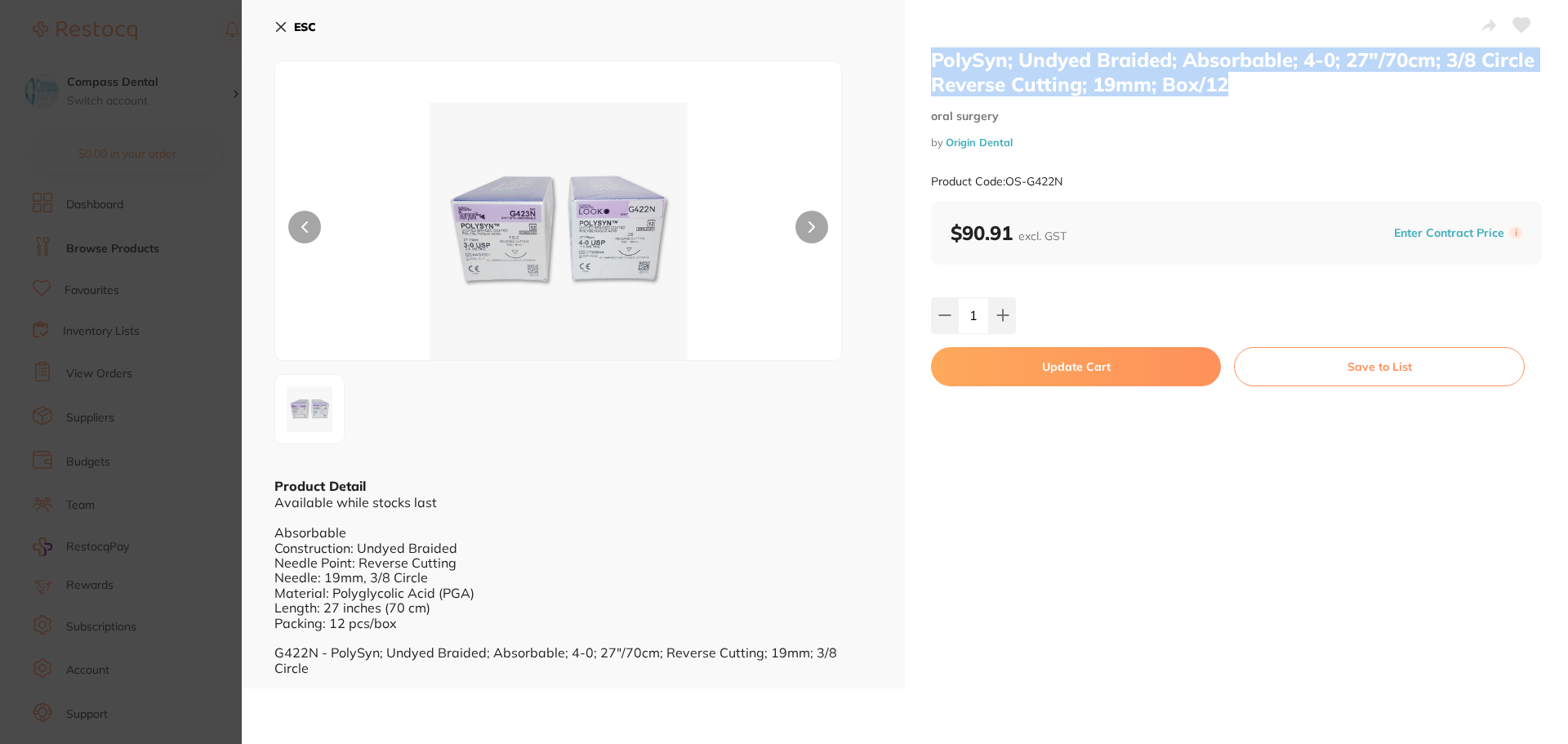
drag, startPoint x: 1240, startPoint y: 95, endPoint x: 927, endPoint y: 61, distance: 314.8
click at [927, 61] on div "PolySyn; Undyed Braided; Absorbable; 4-0; 27"/70cm; 3/8 Circle Reverse Cutting;…" at bounding box center [1235, 344] width 663 height 689
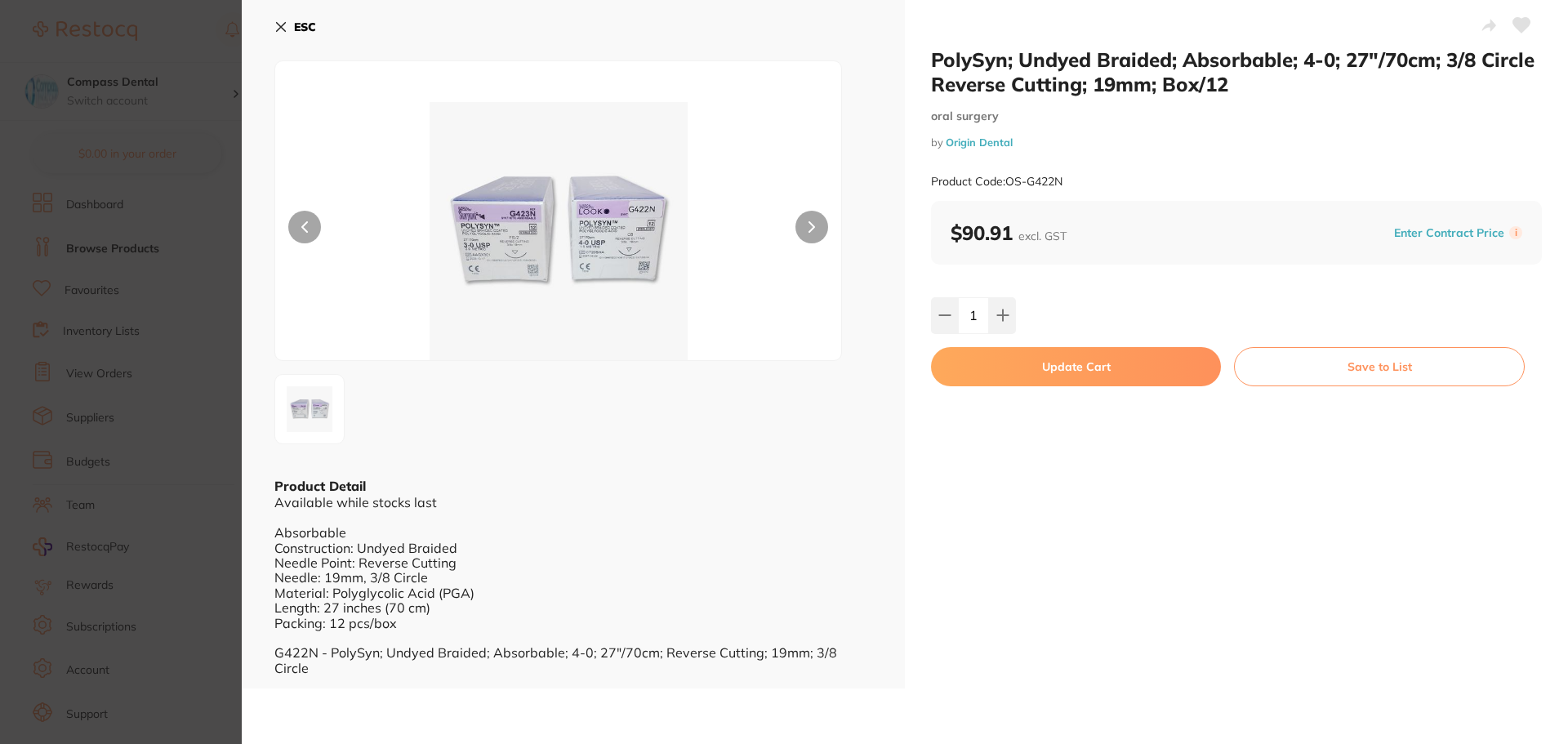
click at [1186, 151] on div "PolySyn; Undyed Braided; Absorbable; 4-0; 27"/70cm; 3/8 Circle Reverse Cutting;…" at bounding box center [1236, 124] width 611 height 154
click at [280, 23] on icon at bounding box center [281, 27] width 13 height 13
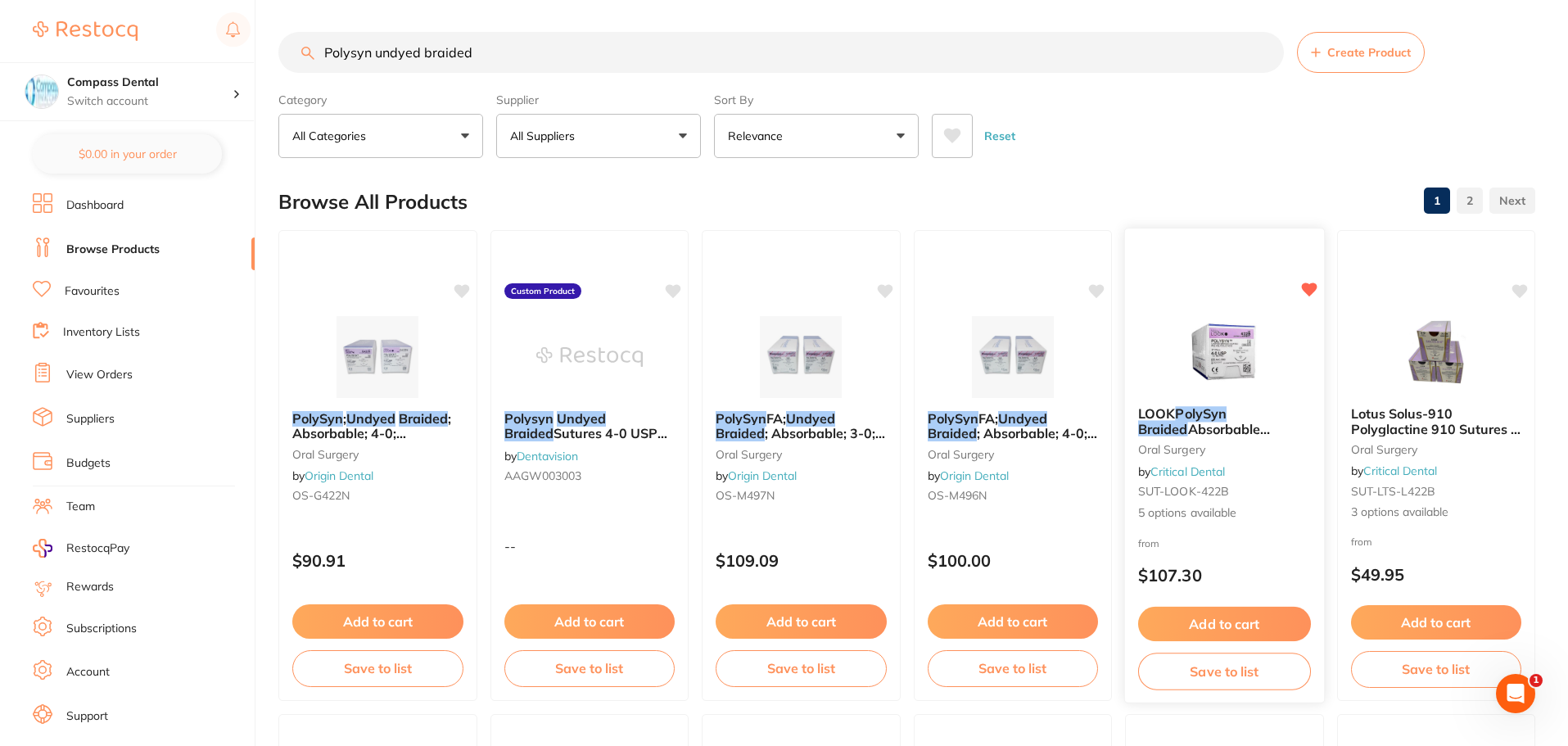
click at [1233, 423] on span "Absorbable Sutures (12 per box)" at bounding box center [1205, 436] width 133 height 32
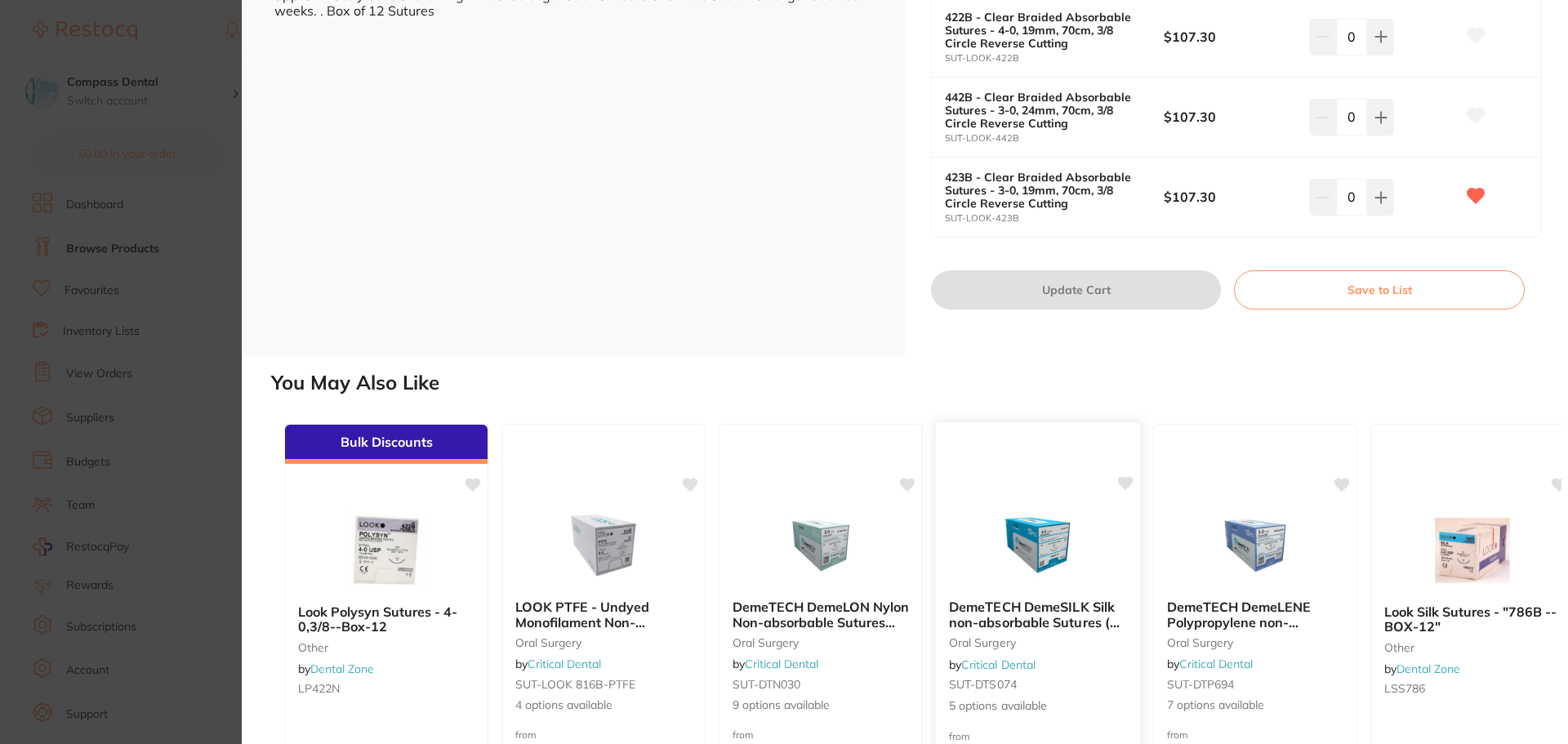
scroll to position [245, 0]
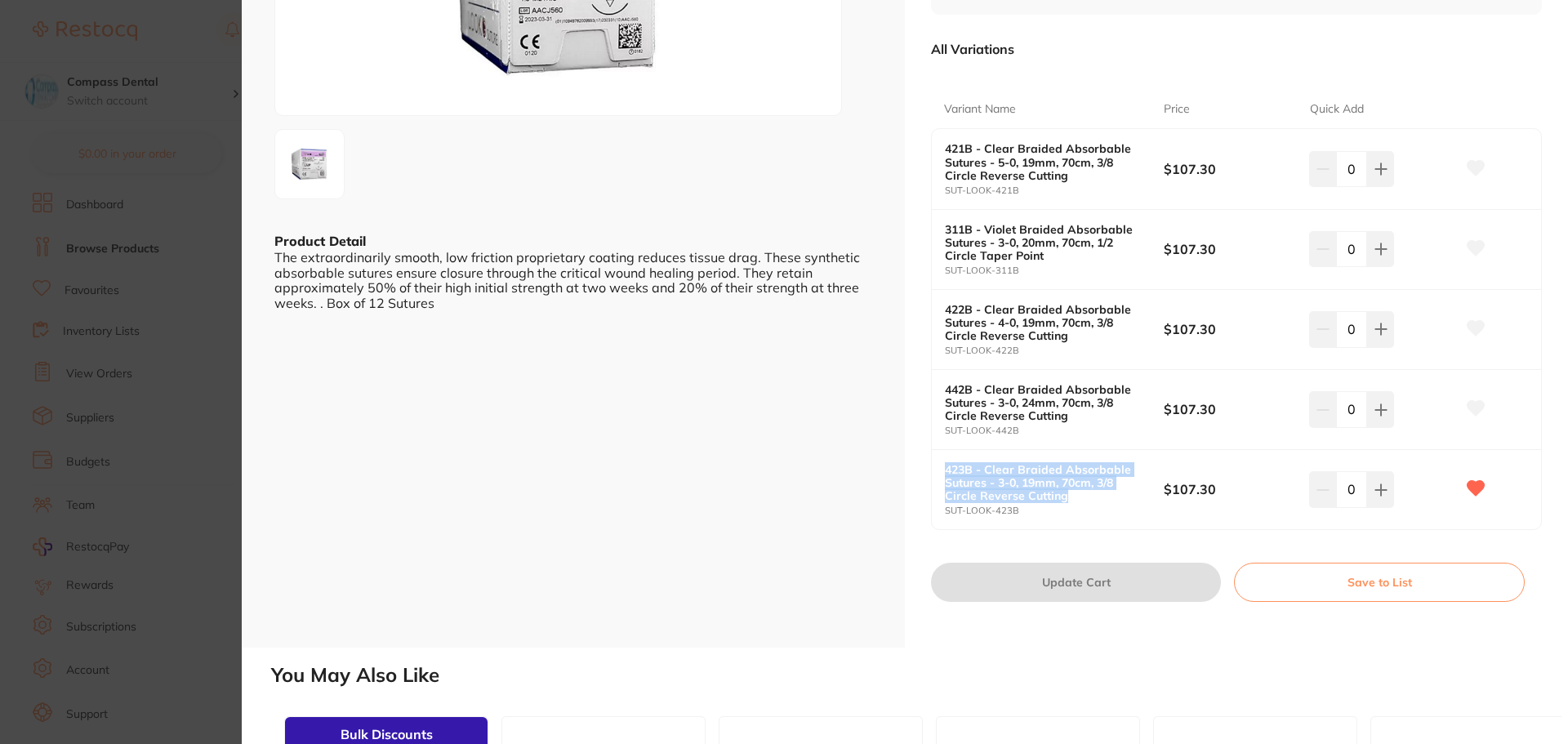
drag, startPoint x: 1077, startPoint y: 493, endPoint x: 936, endPoint y: 461, distance: 144.6
click at [936, 461] on div "423B - Clear Braided Absorbable Sutures - 3-0, 19mm, 70cm, 3/8 Circle Reverse C…" at bounding box center [1236, 490] width 609 height 79
copy b "423B - Clear Braided Absorbable Sutures - 3-0, 19mm, 70cm, 3/8 Circle Reverse C…"
click at [975, 529] on div "423B - Clear Braided Absorbable Sutures - 3-0, 19mm, 70cm, 3/8 Circle Reverse C…" at bounding box center [1236, 490] width 609 height 79
drag, startPoint x: 1022, startPoint y: 507, endPoint x: 942, endPoint y: 510, distance: 80.1
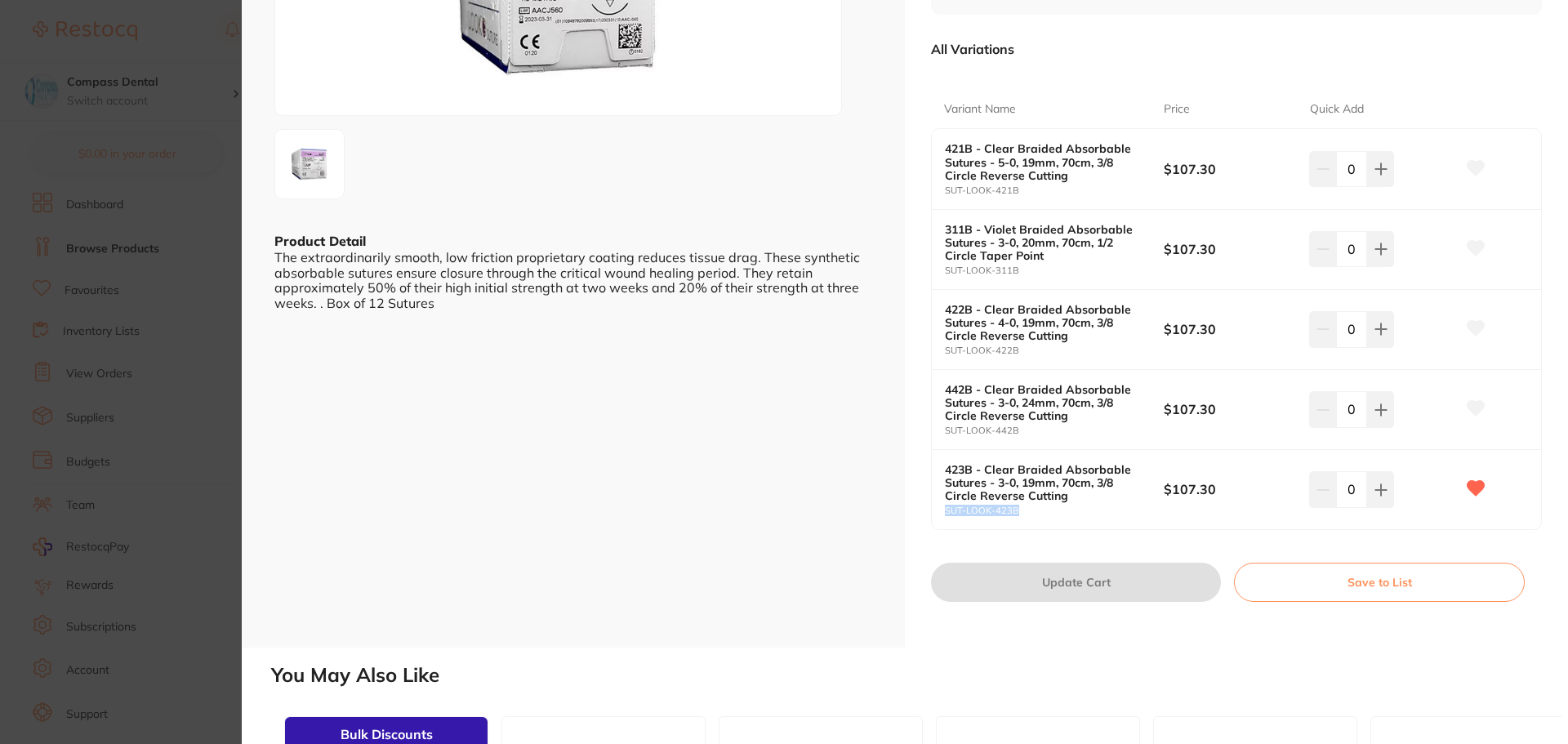
click at [942, 510] on div "423B - Clear Braided Absorbable Sutures - 3-0, 19mm, 70cm, 3/8 Circle Reverse C…" at bounding box center [1236, 490] width 609 height 79
copy small "SUT-LOOK-423B"
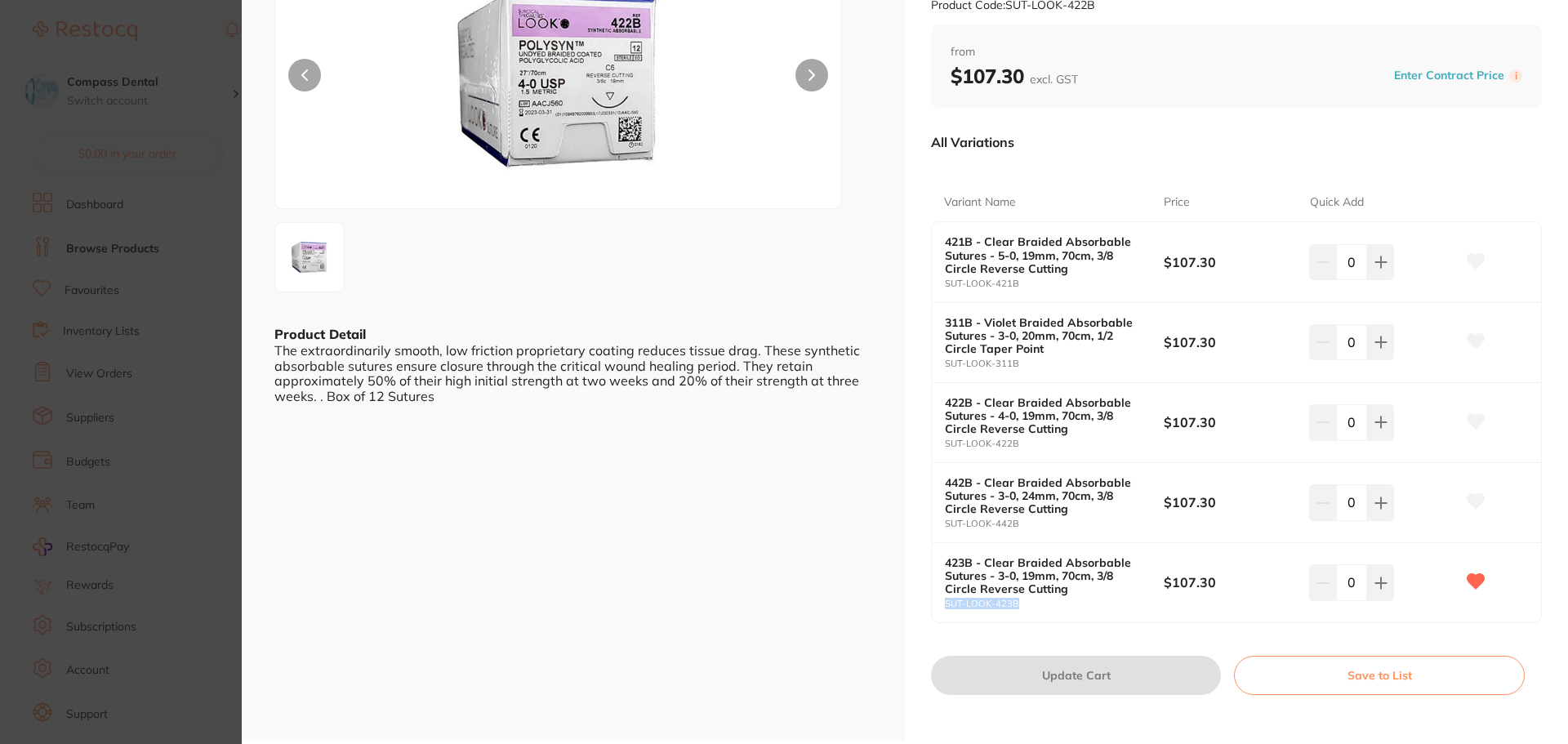
scroll to position [0, 0]
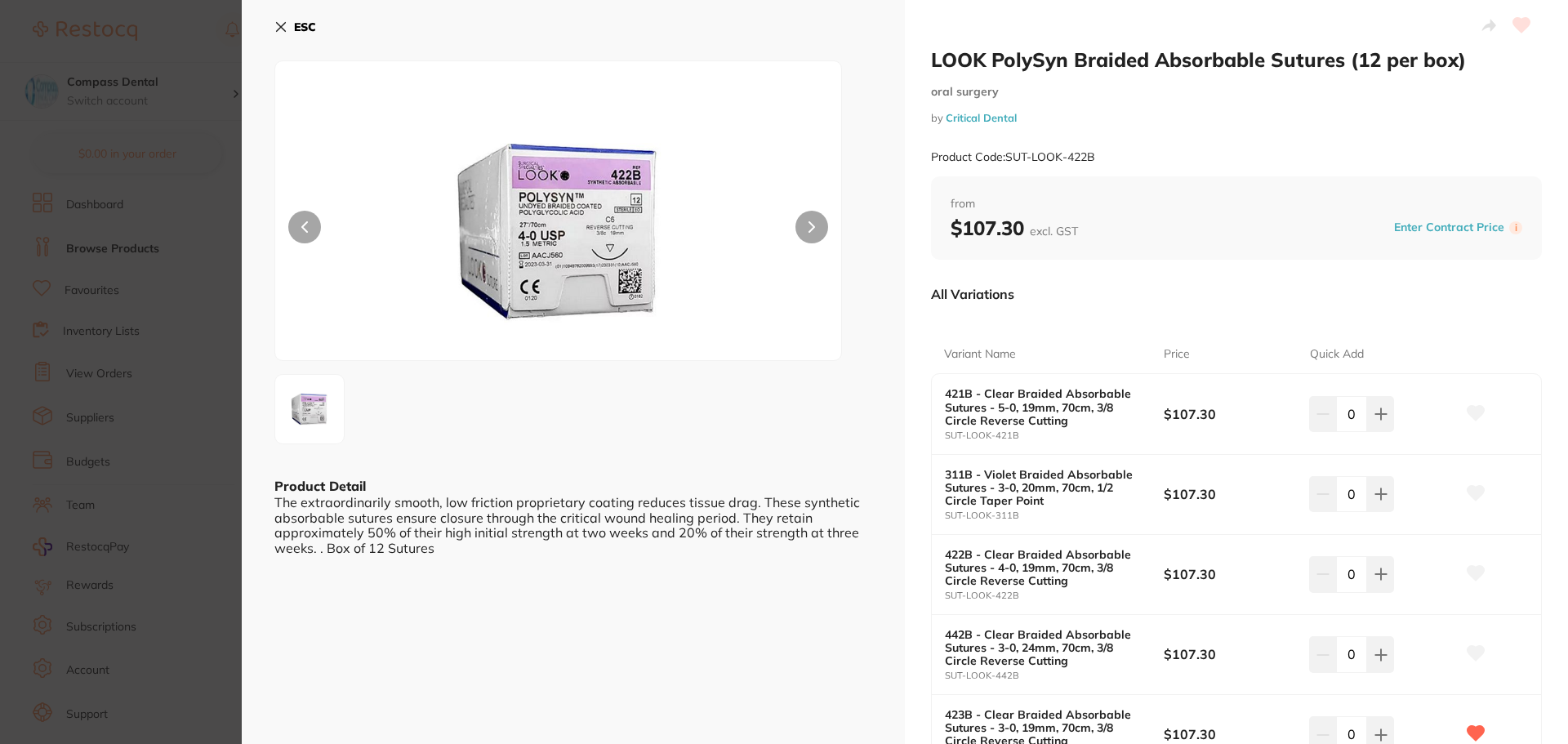
click at [179, 373] on section "LOOK PolySyn Braided Absorbable Sutures (12 per box) [MEDICAL_DATA] by Critical…" at bounding box center [784, 372] width 1568 height 744
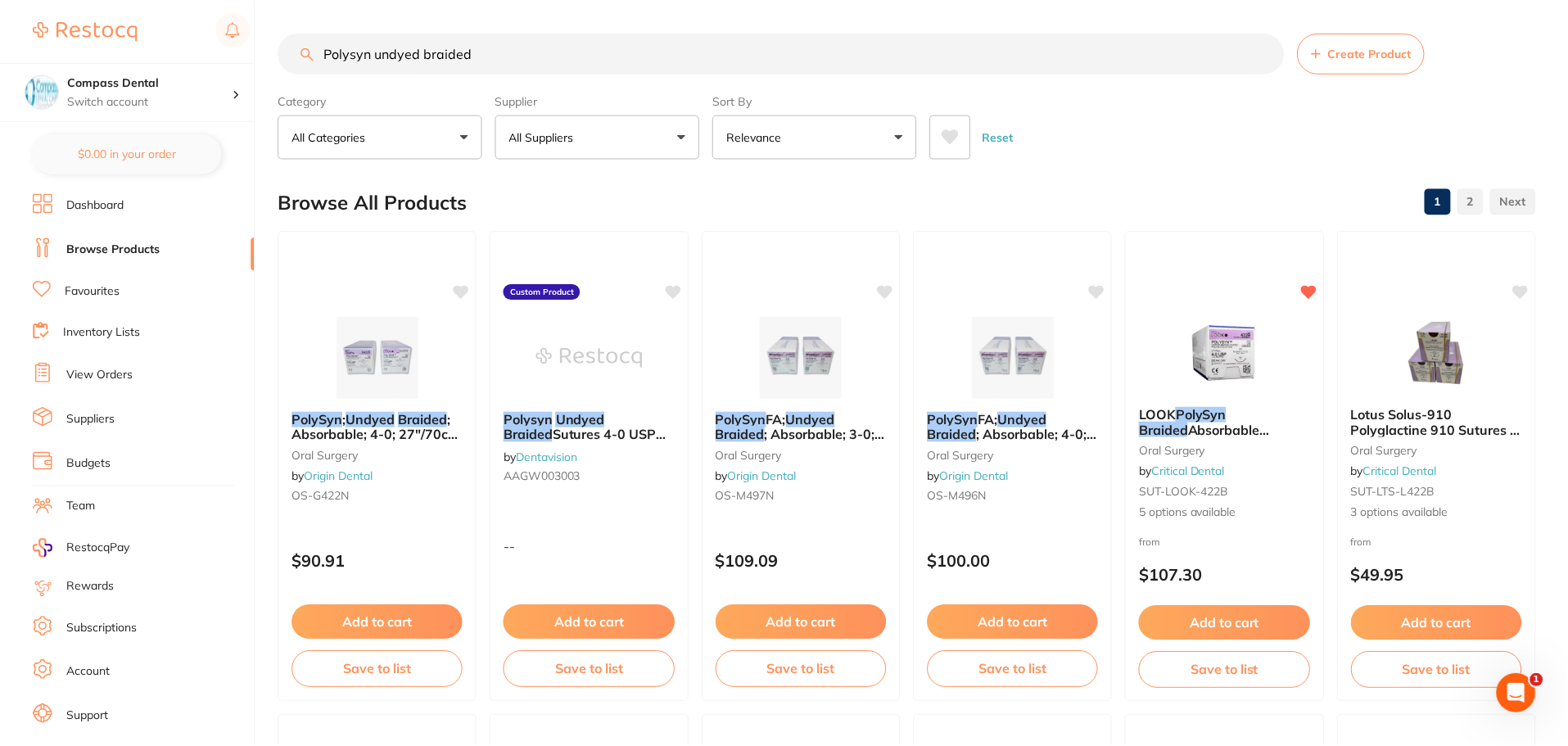
scroll to position [1, 0]
click at [1245, 488] on small "SUT-LOOK-422B" at bounding box center [1225, 491] width 173 height 13
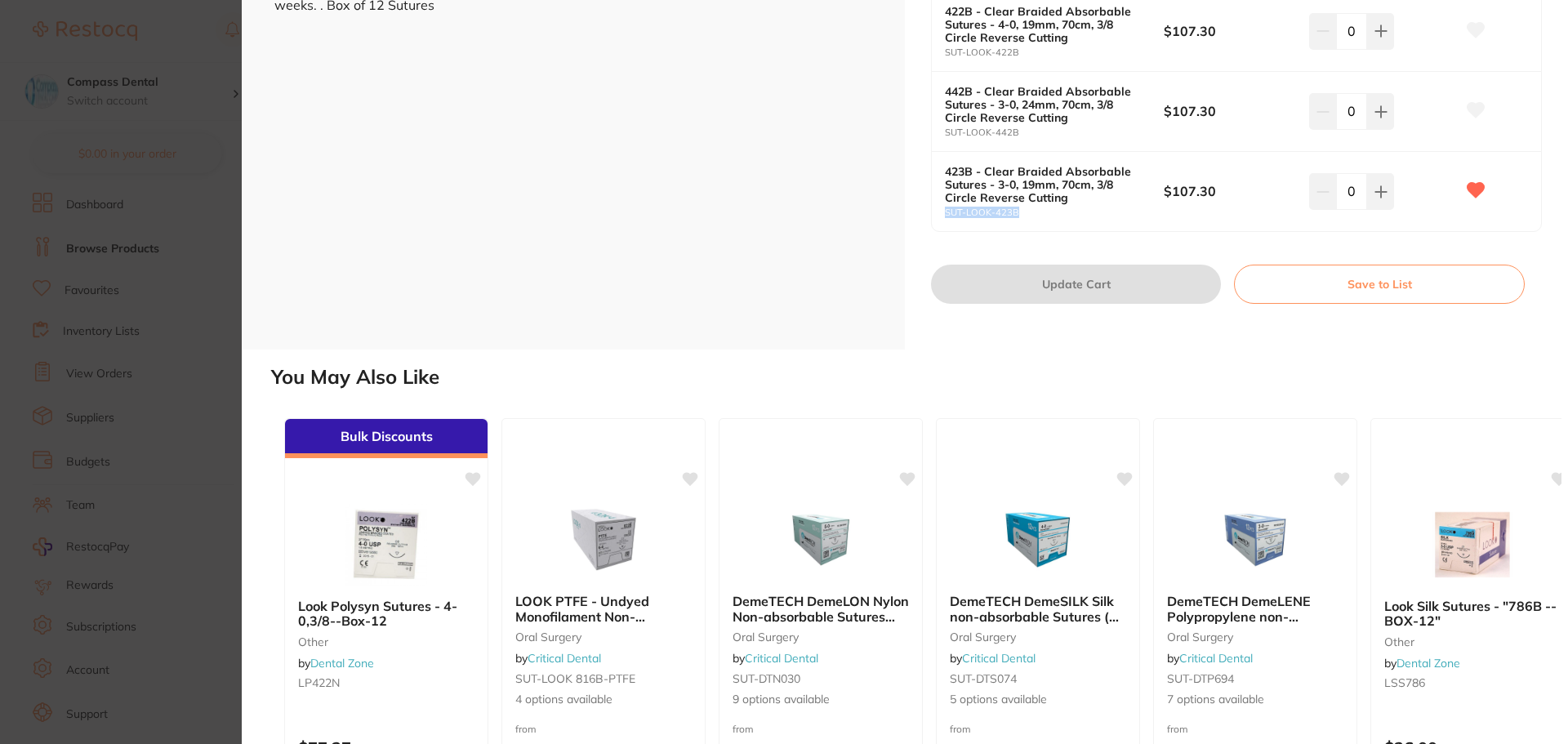
drag, startPoint x: 1029, startPoint y: 218, endPoint x: 939, endPoint y: 228, distance: 90.6
click at [939, 228] on div "423B - Clear Braided Absorbable Sutures - 3-0, 19mm, 70cm, 3/8 Circle Reverse C…" at bounding box center [1236, 192] width 609 height 79
copy small "SUT-LOOK-423B"
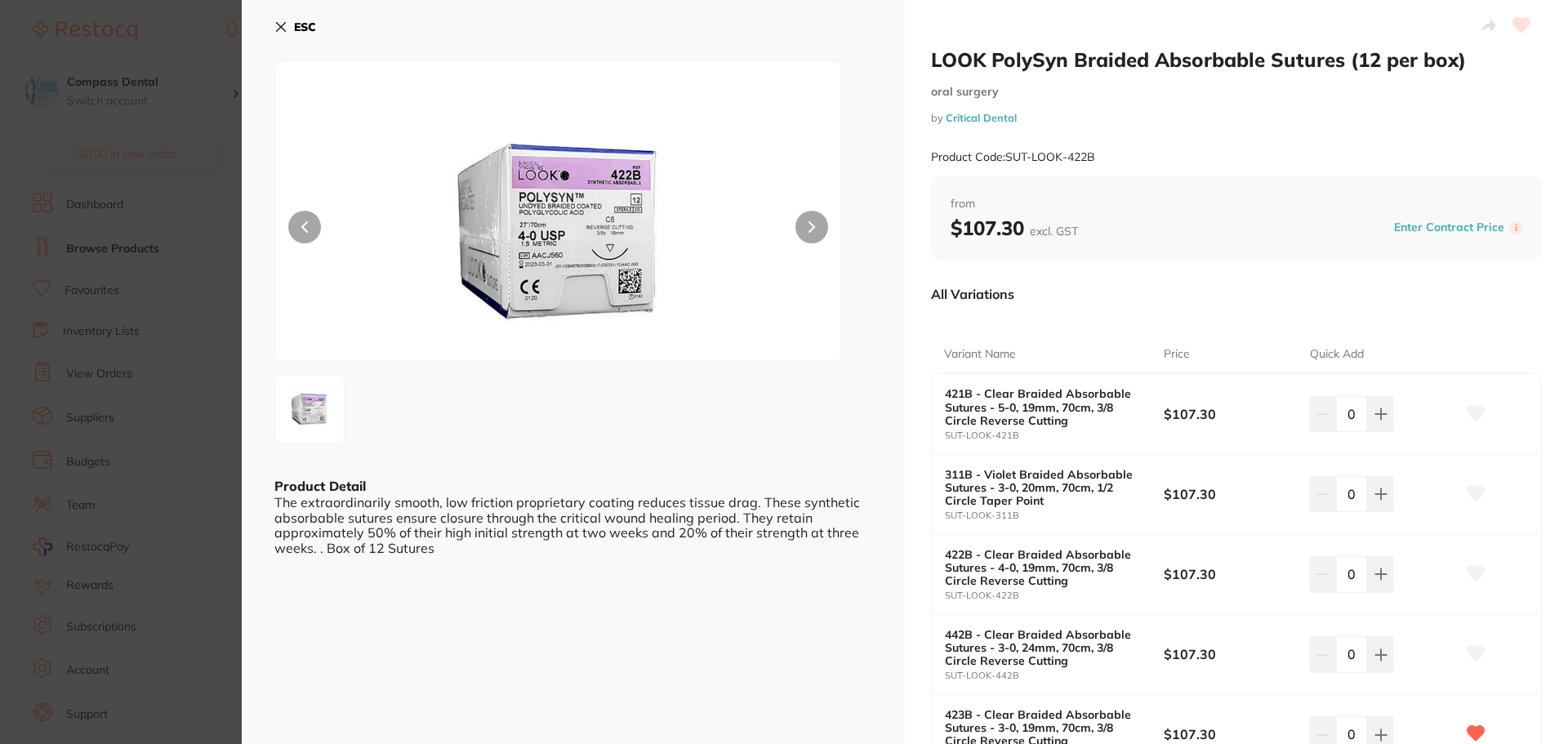
click at [279, 27] on icon at bounding box center [281, 27] width 13 height 13
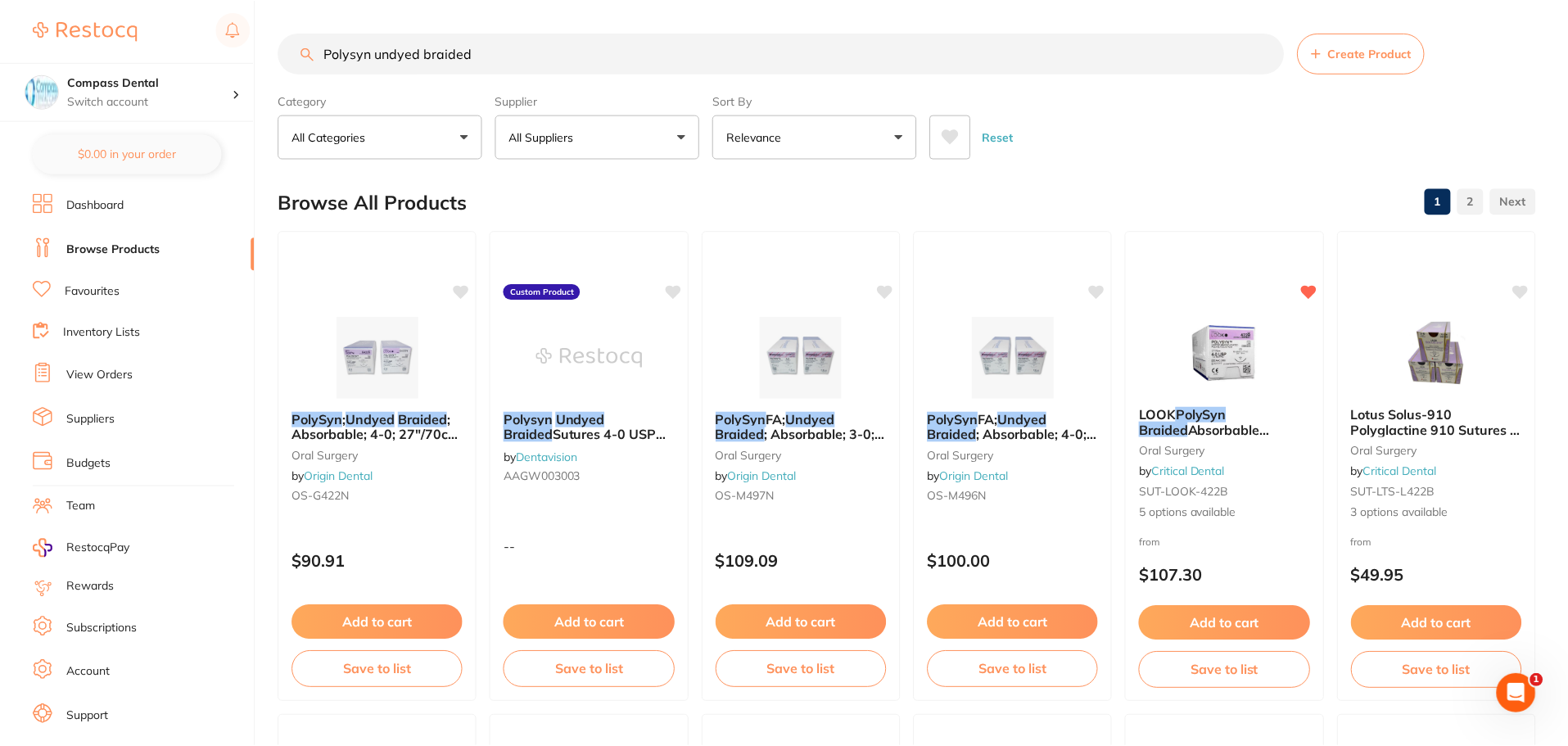
scroll to position [1, 0]
click at [110, 378] on link "View Orders" at bounding box center [100, 375] width 66 height 17
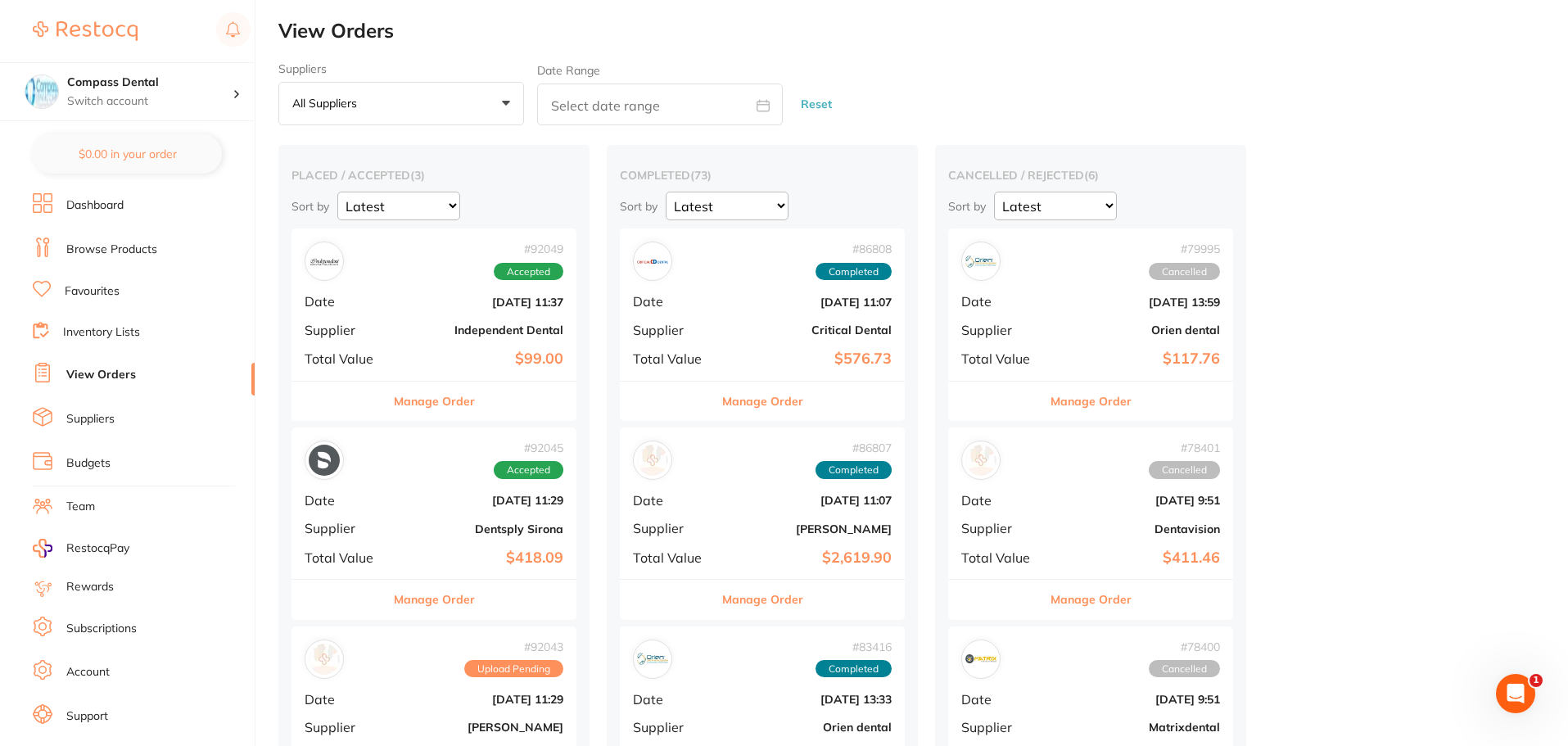
drag, startPoint x: 95, startPoint y: 420, endPoint x: 265, endPoint y: 329, distance: 192.8
click at [97, 417] on link "Suppliers" at bounding box center [90, 419] width 48 height 17
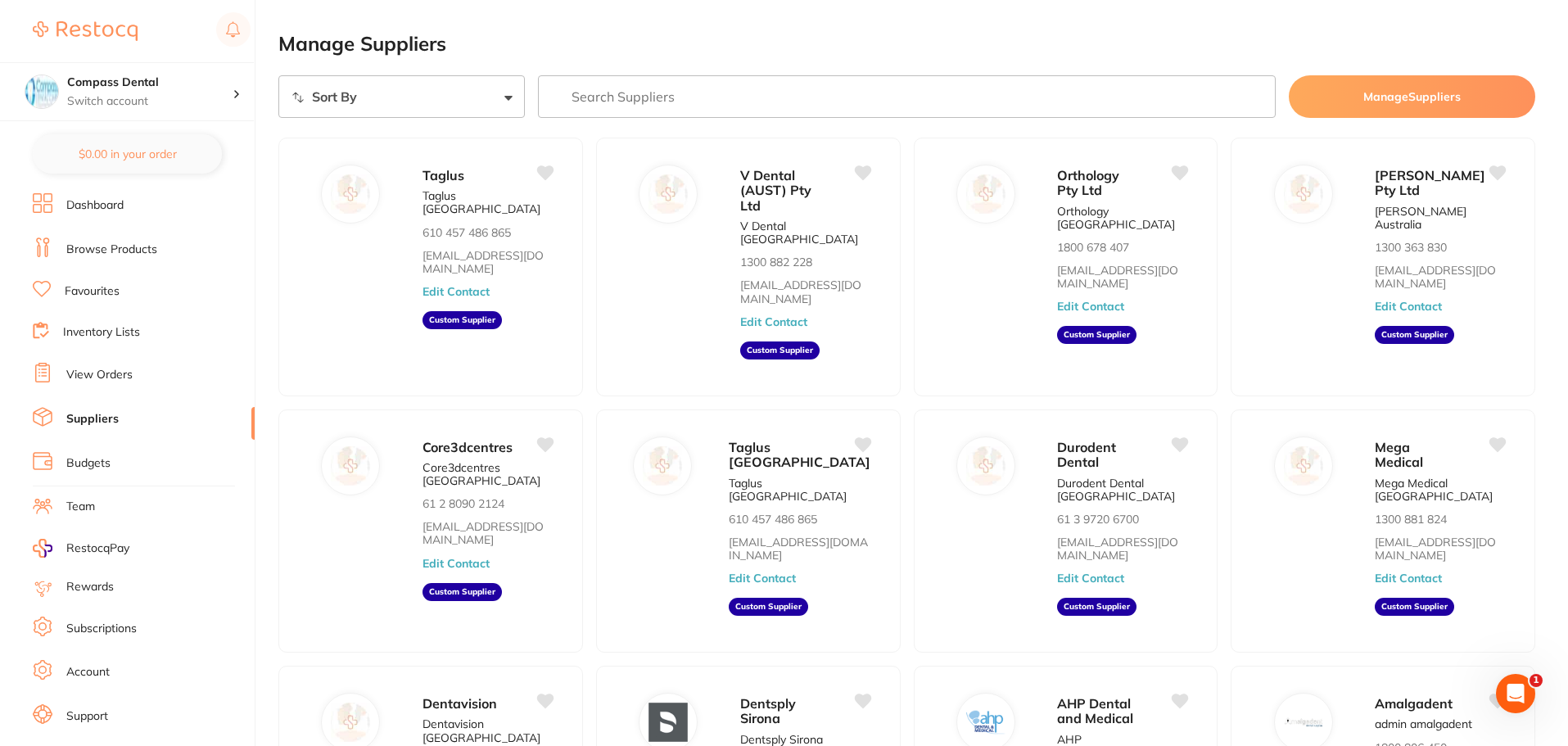
click at [94, 333] on link "Inventory Lists" at bounding box center [101, 333] width 77 height 17
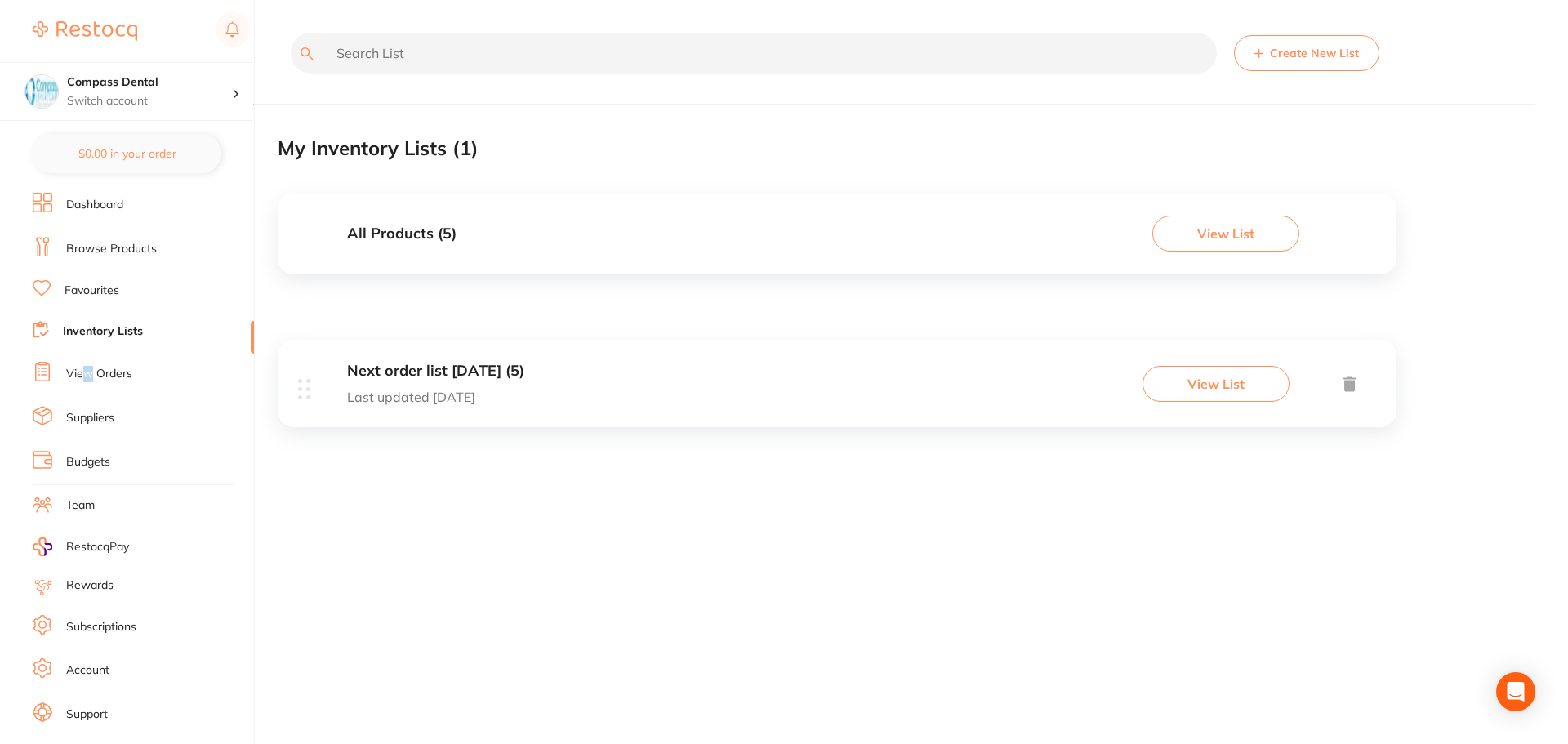
click at [89, 373] on link "View Orders" at bounding box center [99, 374] width 66 height 17
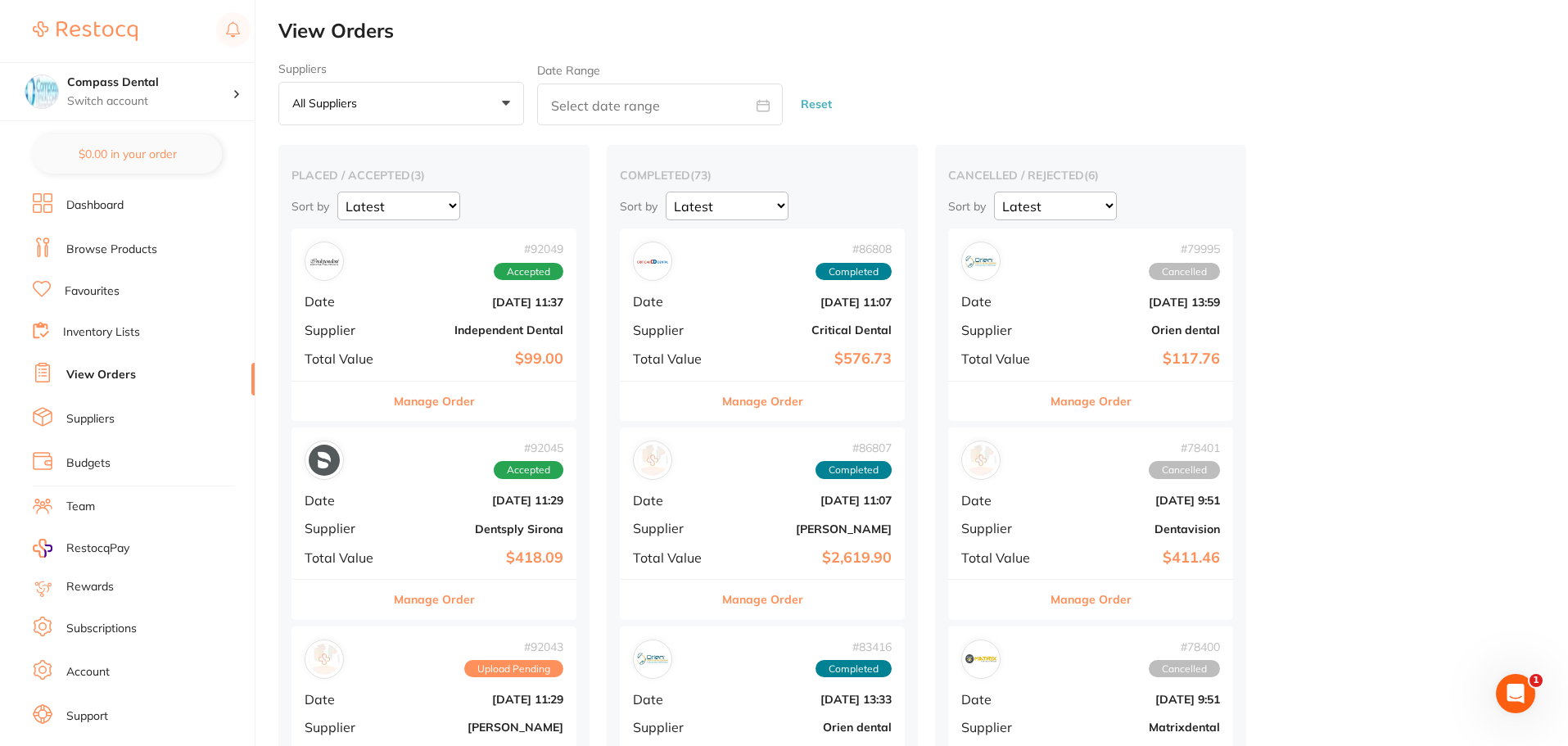
click at [104, 244] on link "Browse Products" at bounding box center [112, 250] width 91 height 17
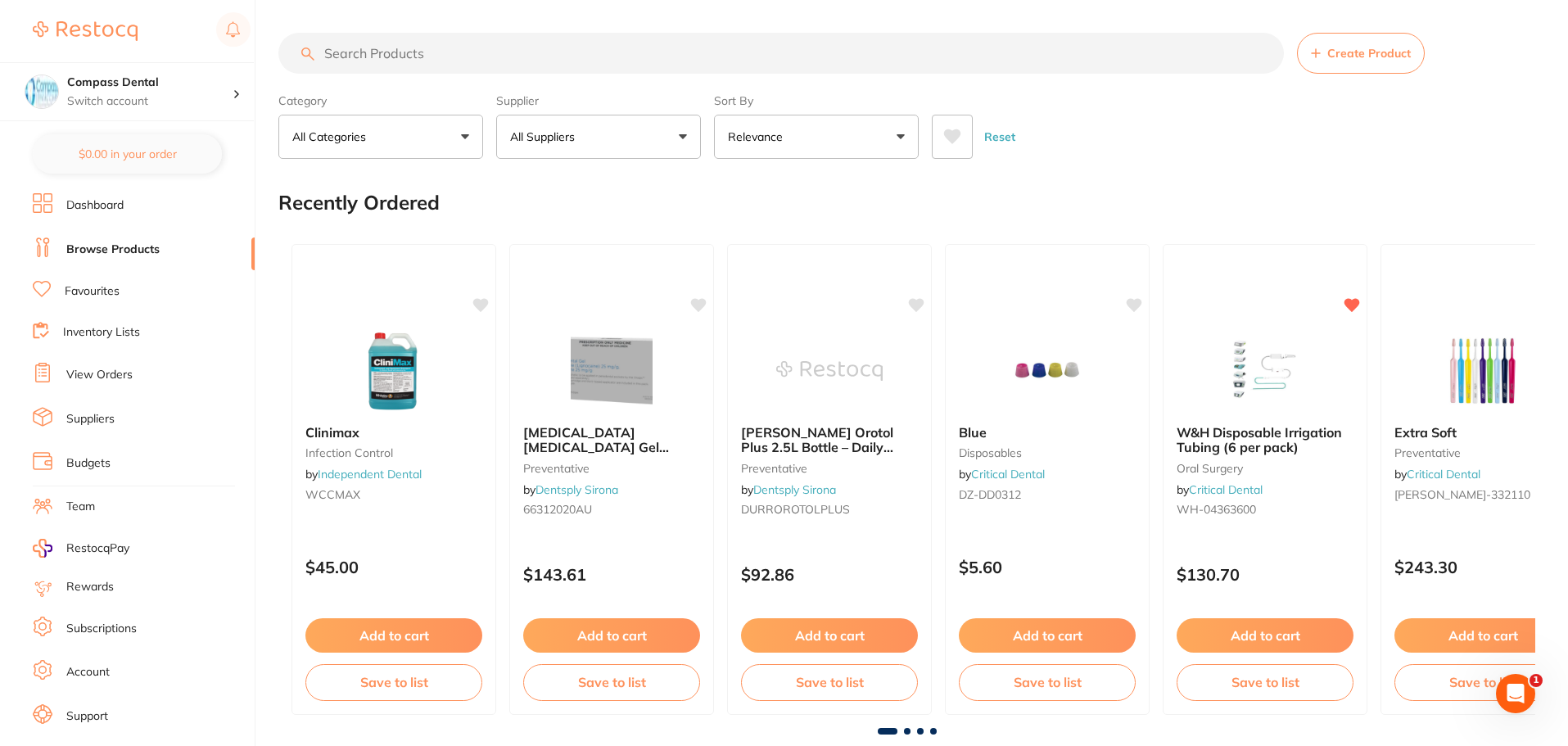
click at [688, 57] on input "search" at bounding box center [782, 52] width 1006 height 41
paste input "Accurate Putty - Fast"
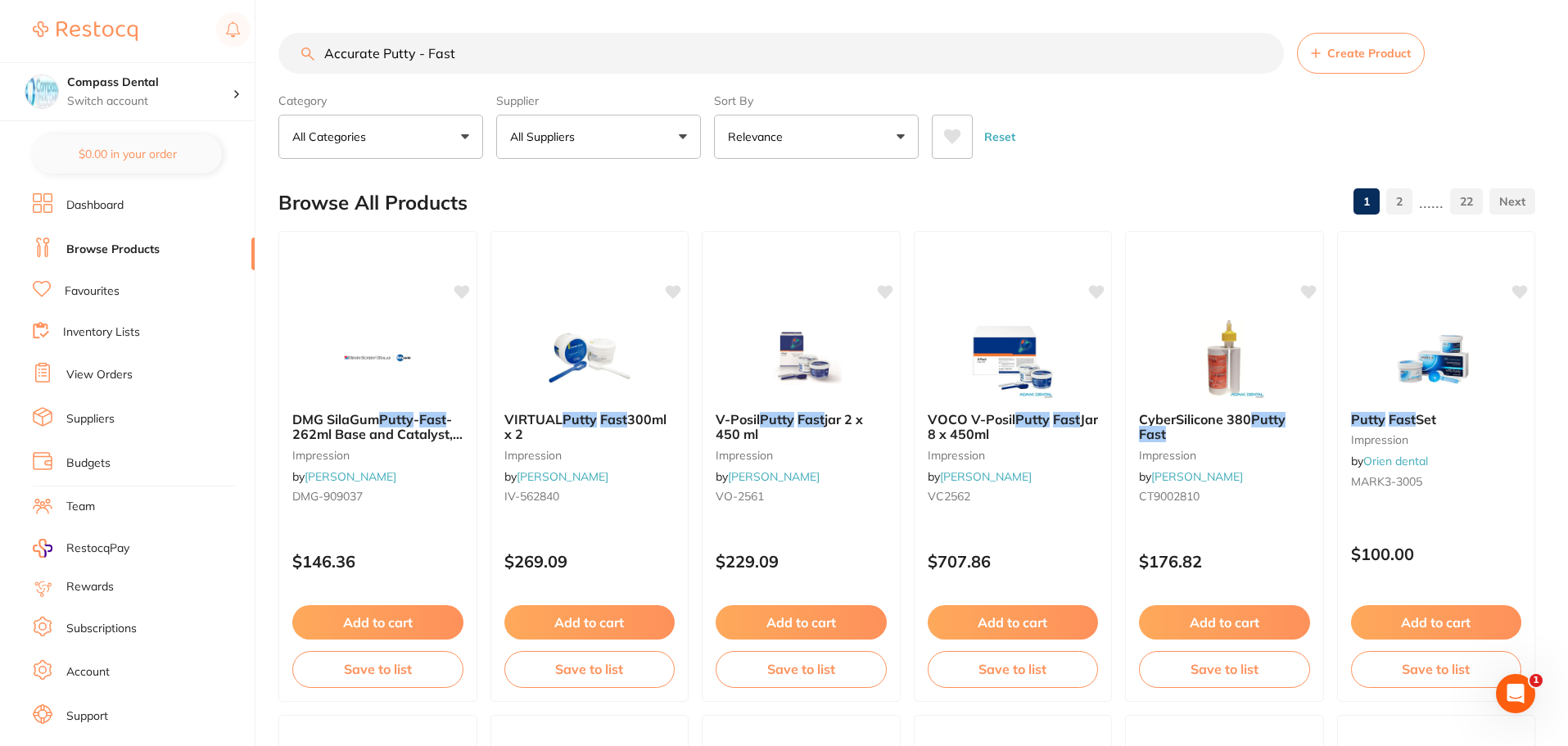
click at [587, 144] on button "All Suppliers" at bounding box center [598, 136] width 205 height 44
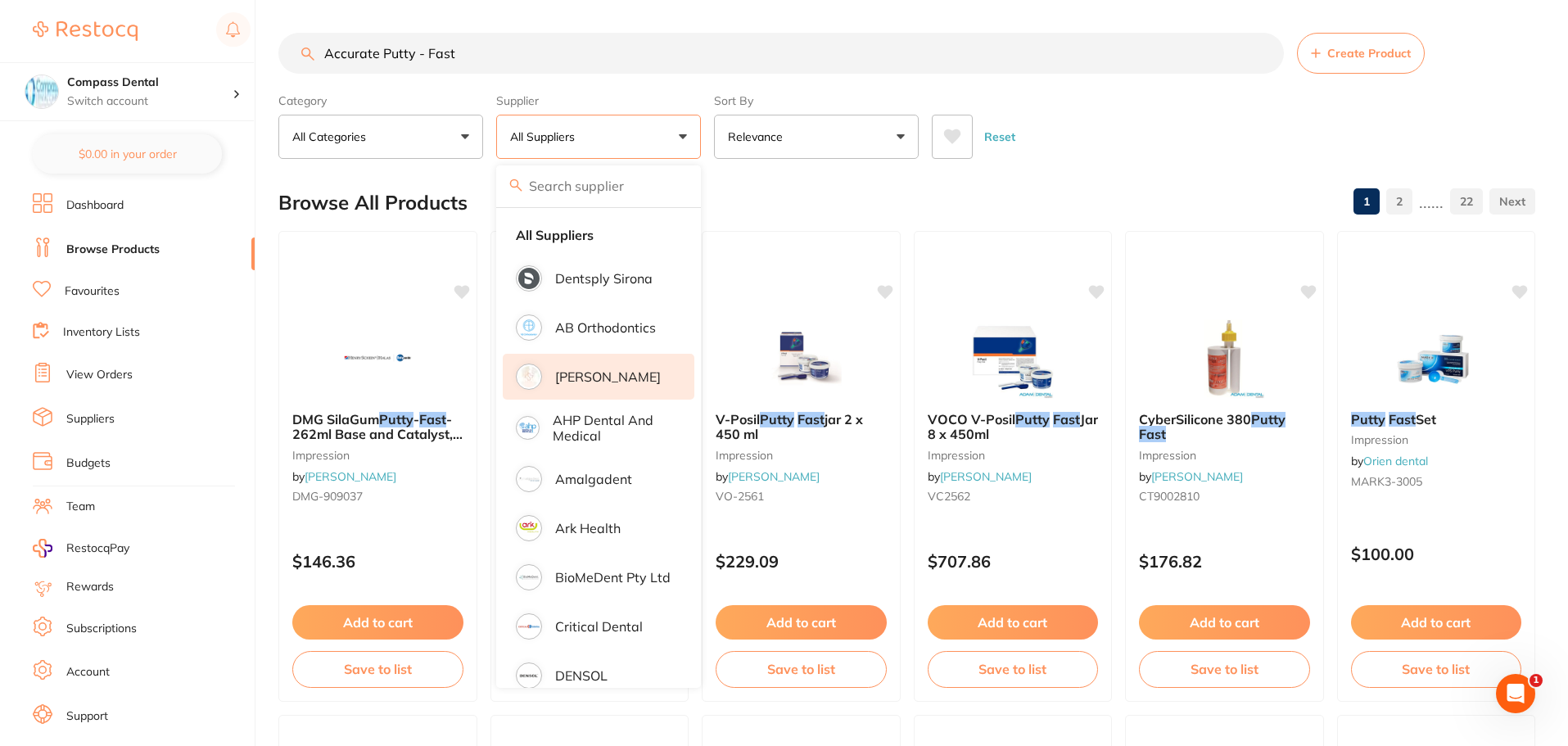
click at [588, 382] on p "[PERSON_NAME]" at bounding box center [607, 377] width 105 height 15
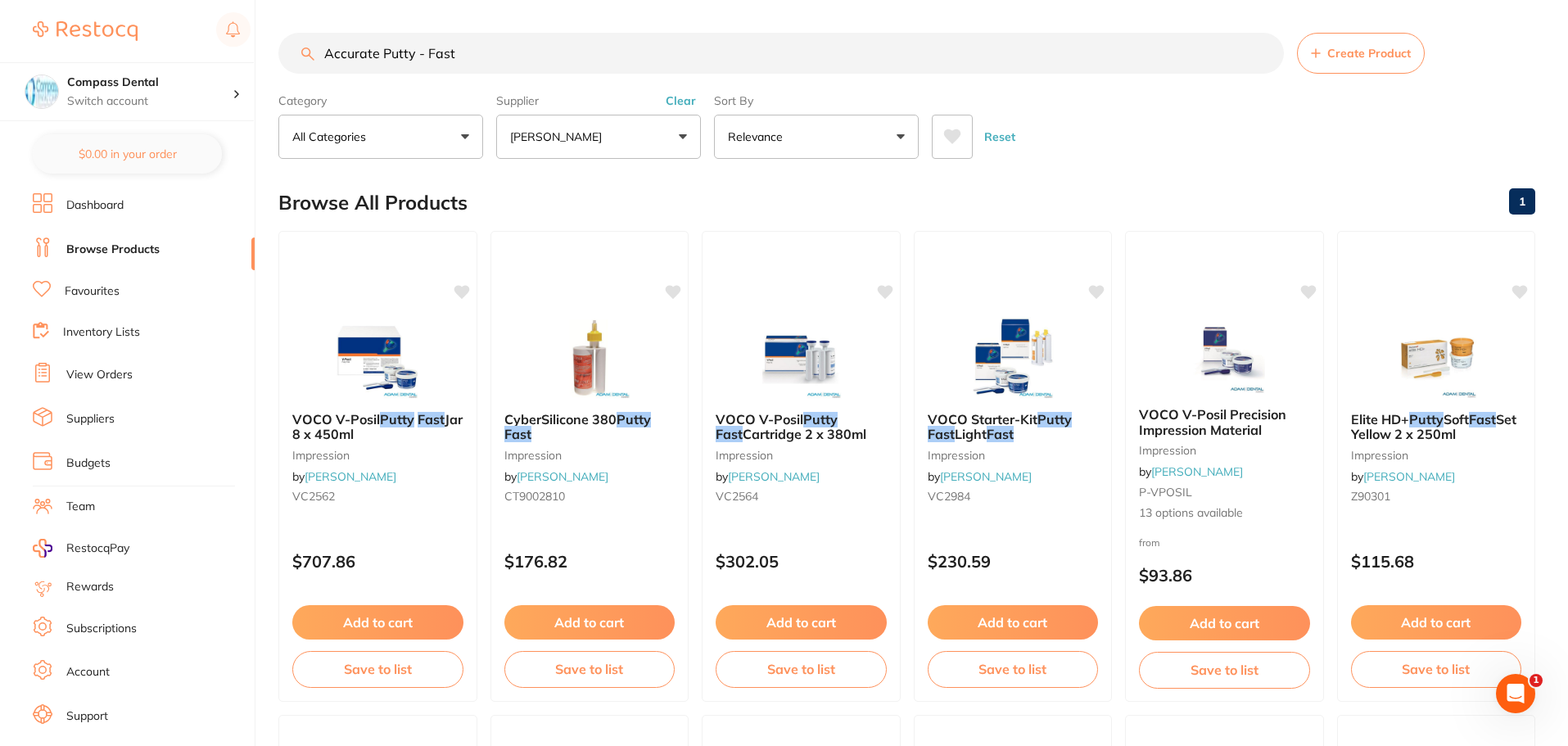
drag, startPoint x: 631, startPoint y: 61, endPoint x: 605, endPoint y: 53, distance: 27.2
click at [605, 53] on input "Accurate Putty - Fast" at bounding box center [782, 52] width 1006 height 41
paste input "insworth prophy paste"
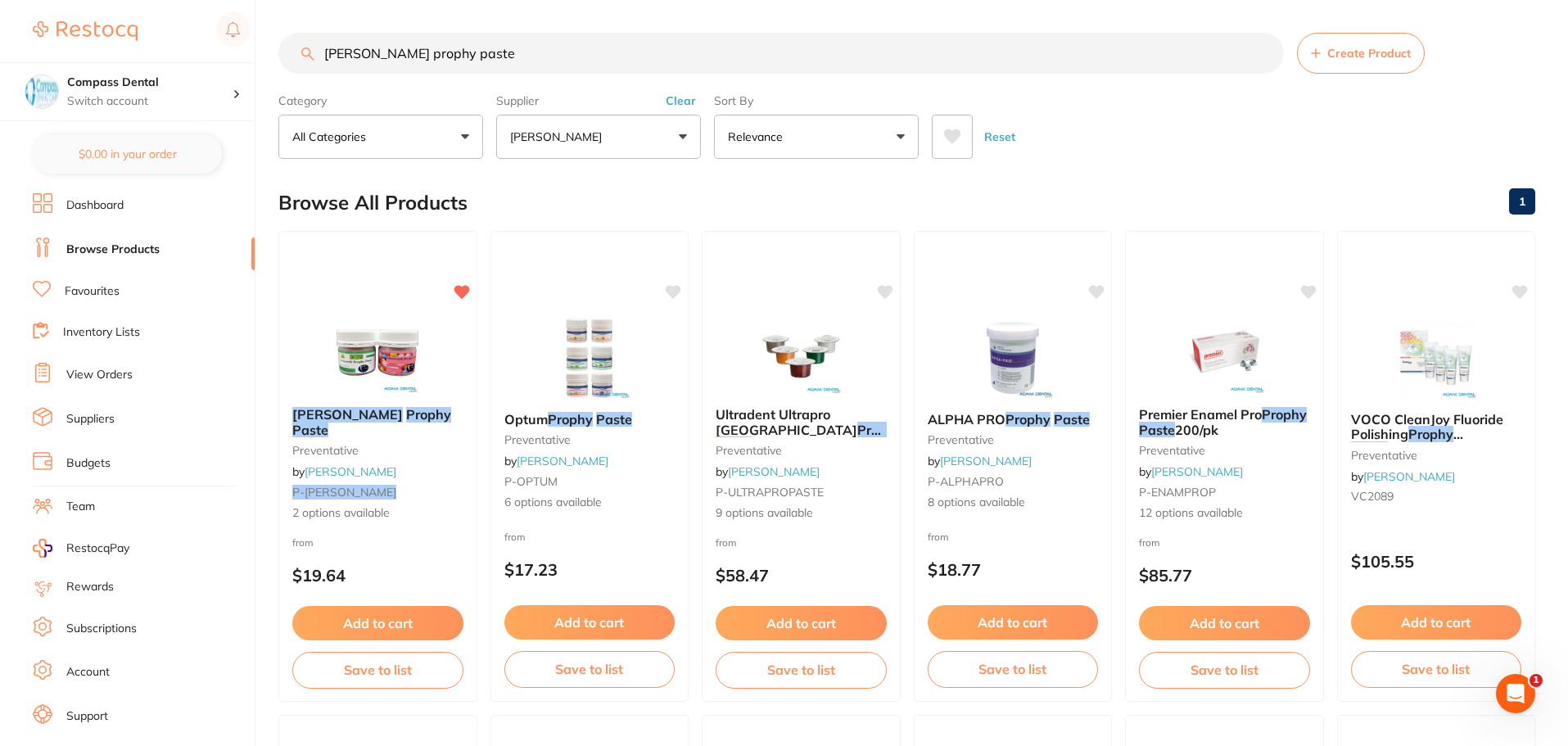
click at [491, 43] on input "[PERSON_NAME] prophy paste" at bounding box center [782, 52] width 1006 height 41
click at [492, 46] on input "[PERSON_NAME] prophy paste" at bounding box center [782, 52] width 1006 height 41
click at [447, 54] on input "[PERSON_NAME] prophy paste" at bounding box center [782, 52] width 1006 height 41
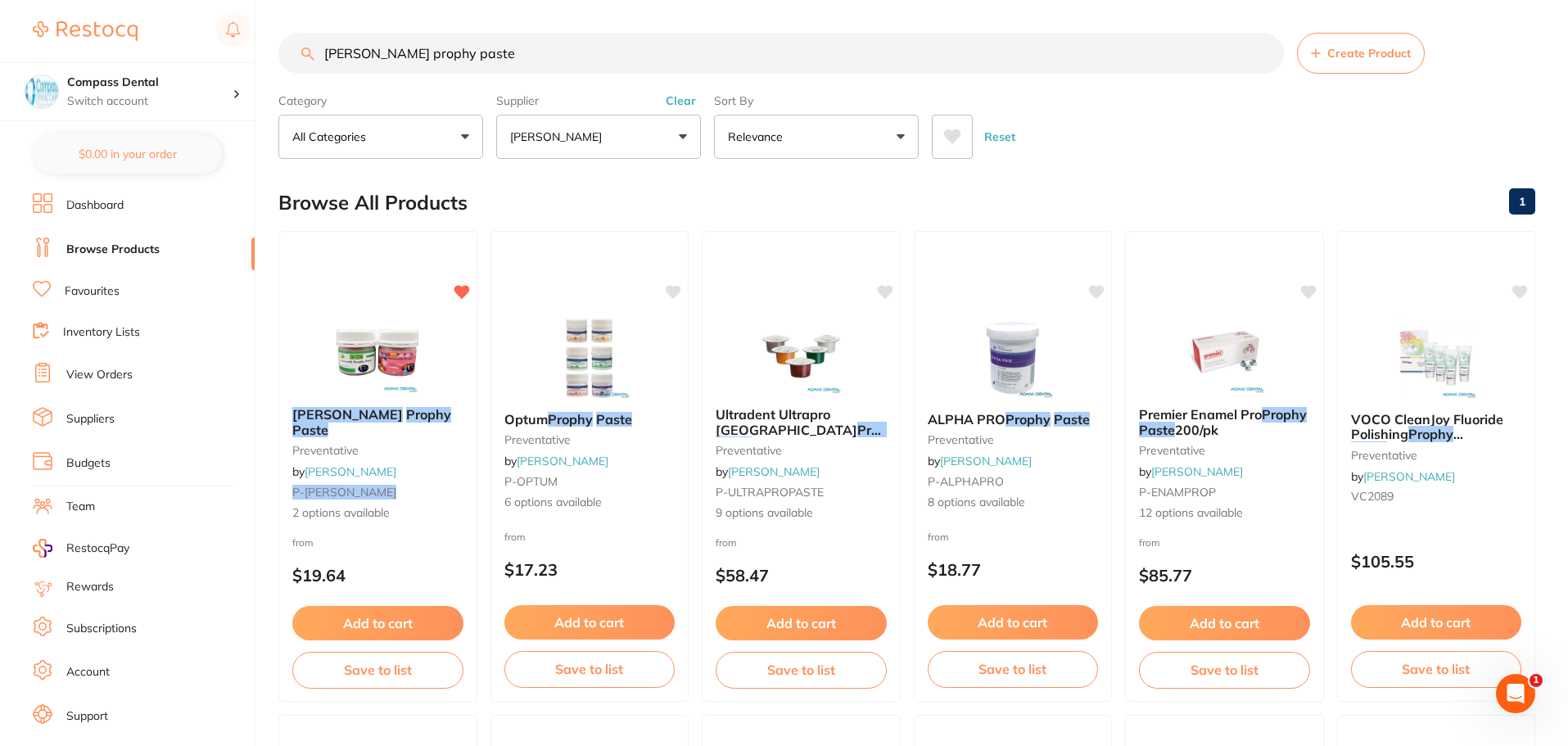
click at [447, 54] on input "[PERSON_NAME] prophy paste" at bounding box center [782, 52] width 1006 height 41
paste input "Clinicare - Alcohol Wipes"
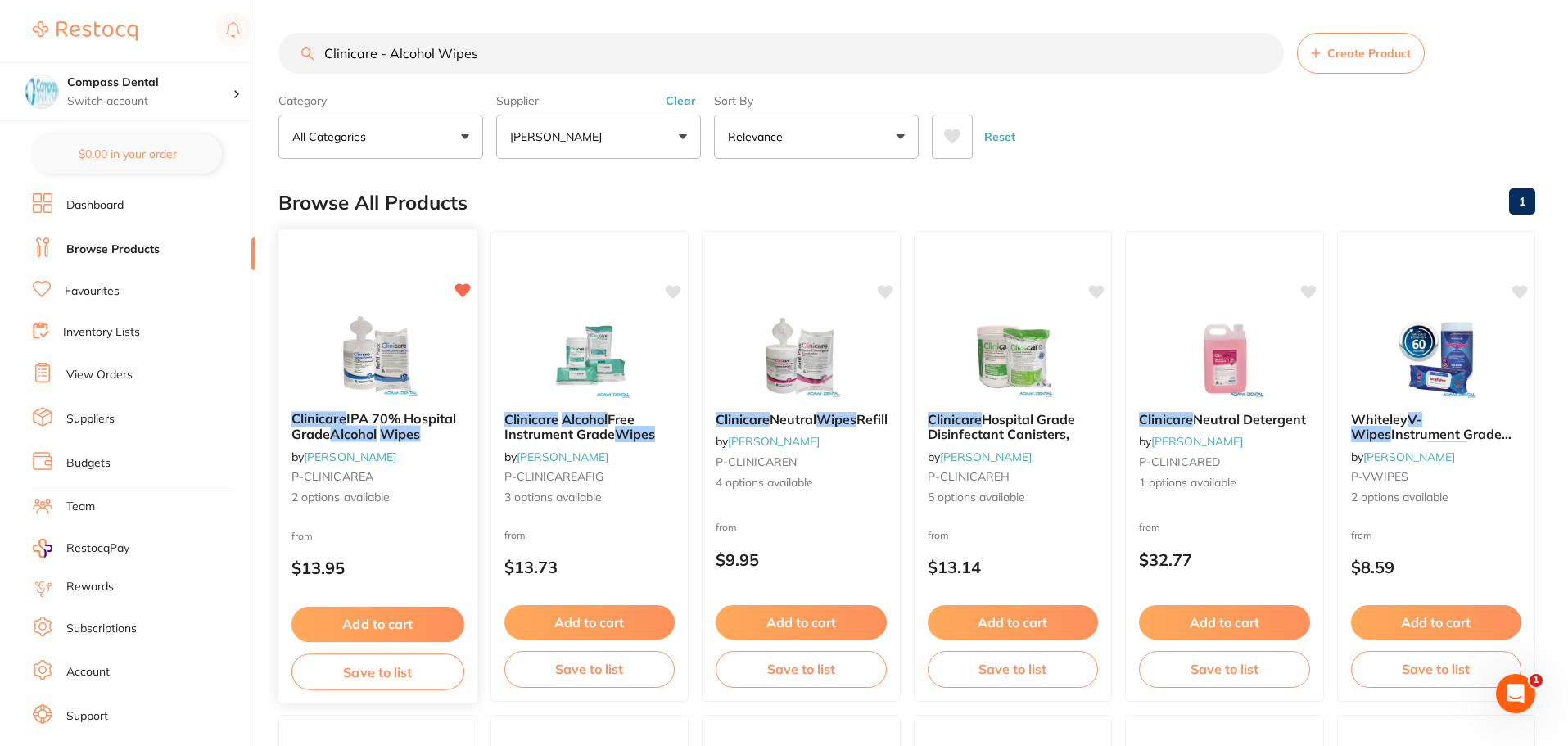
type input "Clinicare - Alcohol Wipes"
click at [392, 416] on span "IPA 70% Hospital Grade" at bounding box center [373, 426] width 164 height 32
